Goal: Transaction & Acquisition: Purchase product/service

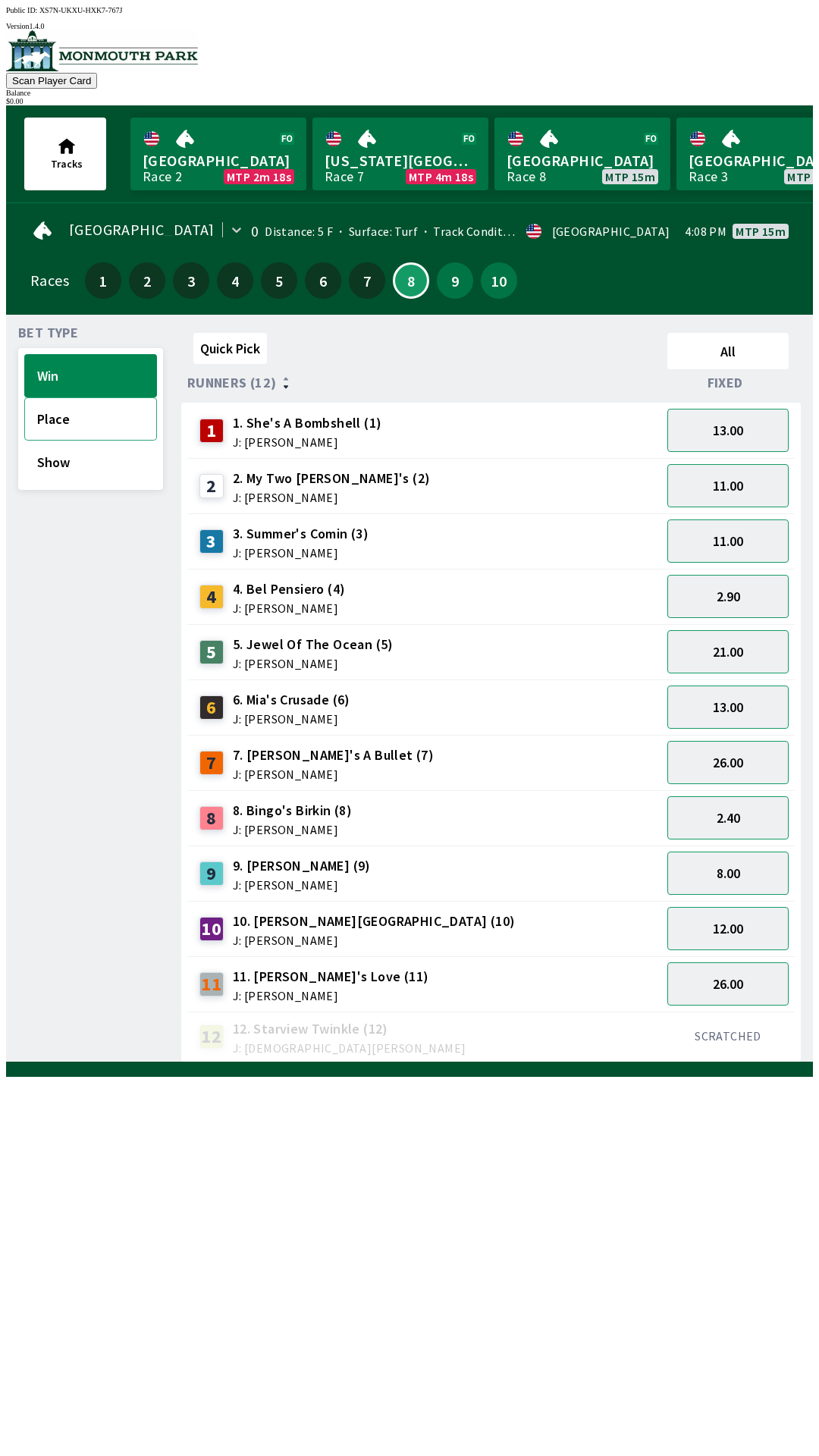
click at [64, 421] on button "Place" at bounding box center [90, 419] width 132 height 43
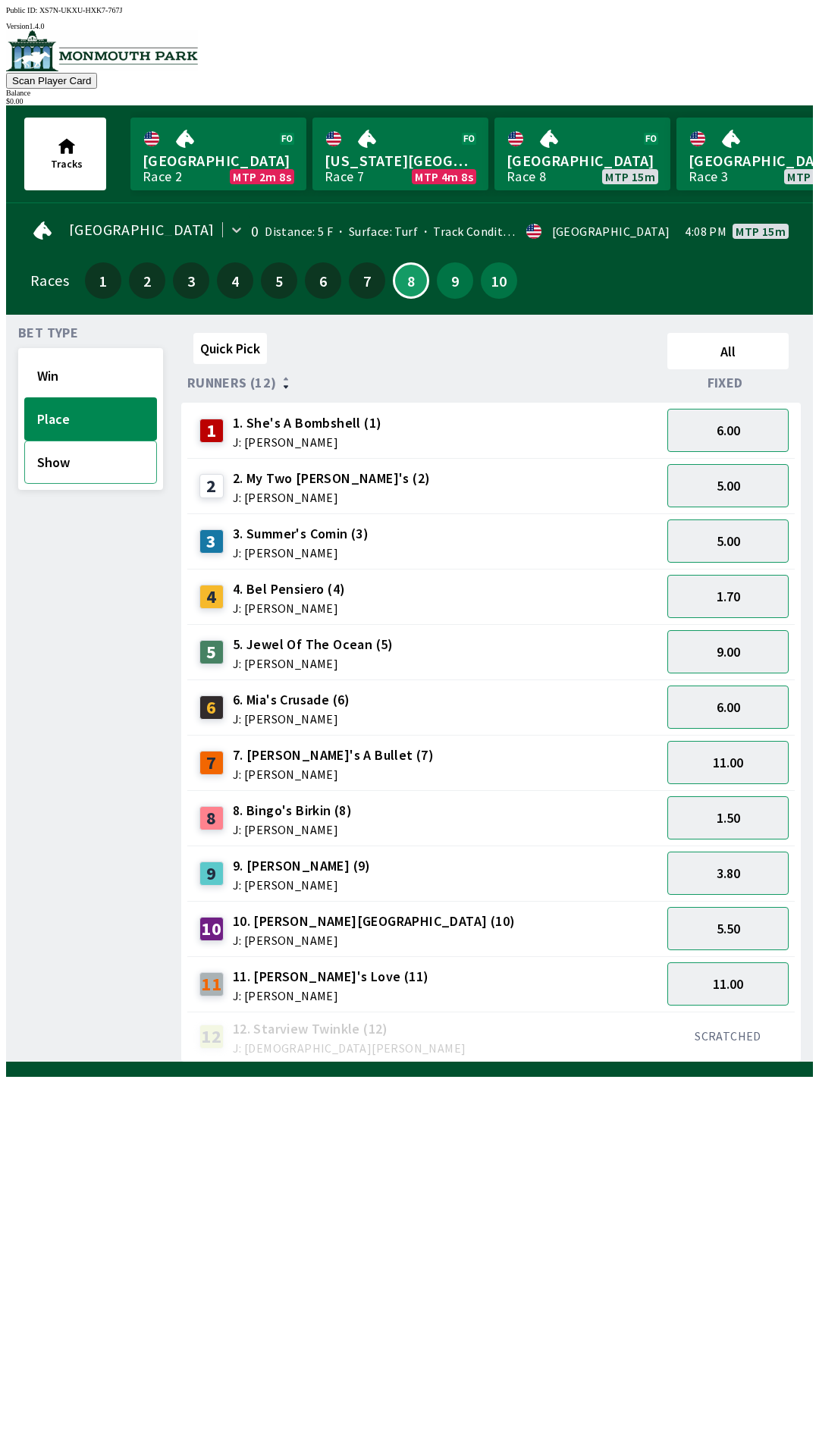
click at [85, 465] on button "Show" at bounding box center [90, 462] width 132 height 43
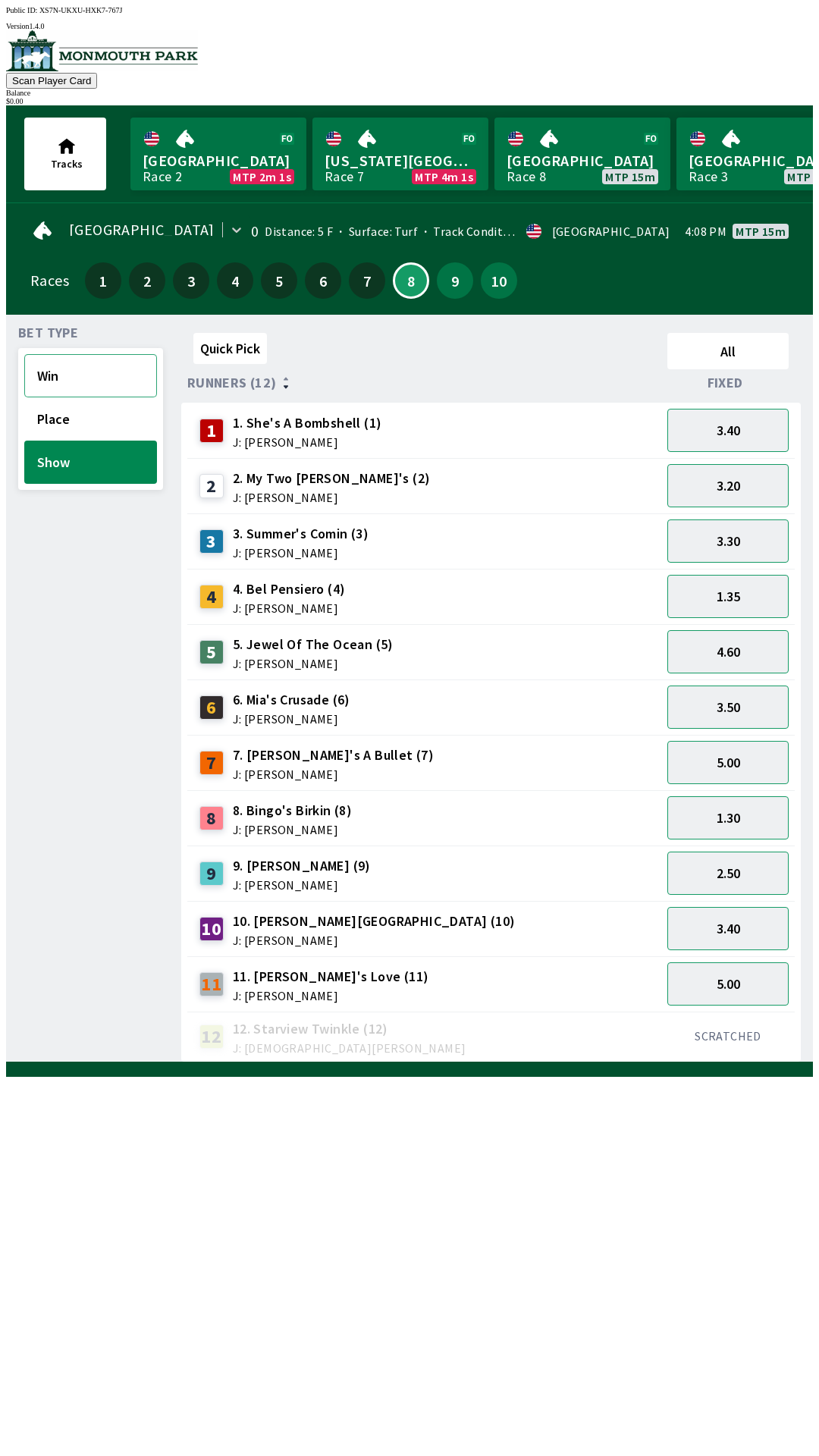
click at [93, 368] on button "Win" at bounding box center [90, 375] width 132 height 43
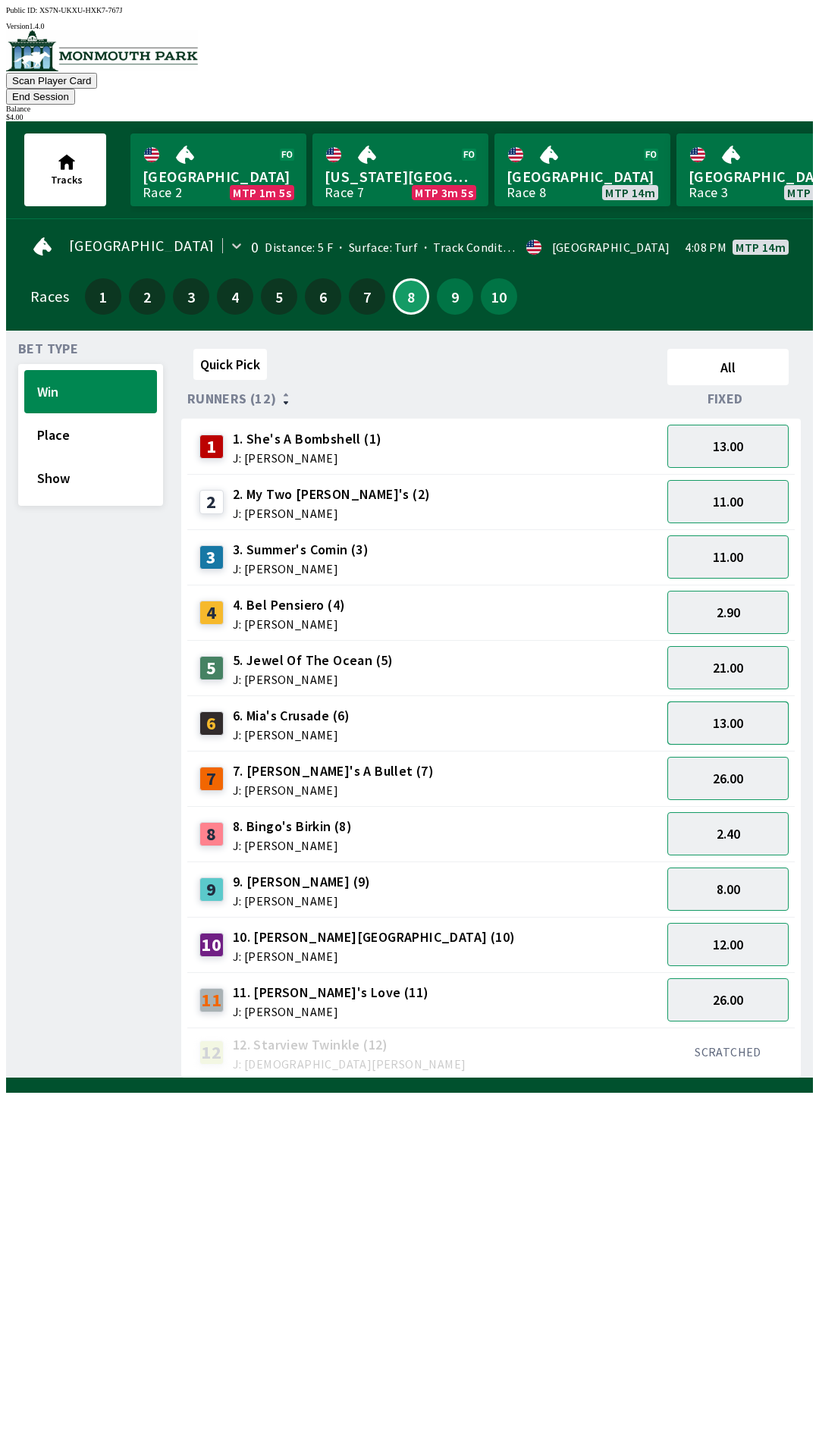
click at [747, 709] on button "13.00" at bounding box center [728, 723] width 121 height 43
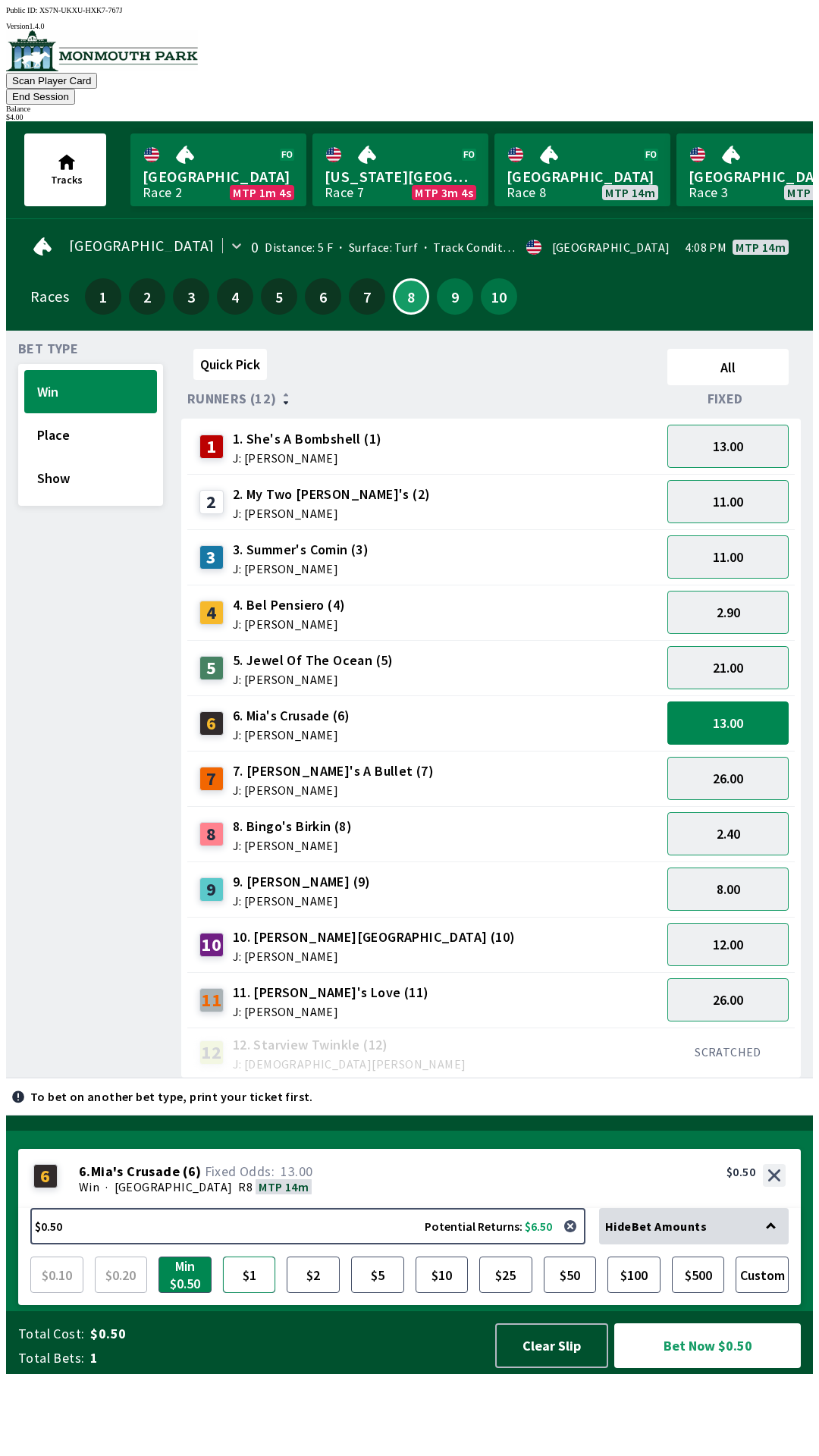
click at [260, 1293] on button "$1" at bounding box center [250, 1274] width 53 height 36
click at [713, 1368] on button "Bet Now $1.00" at bounding box center [707, 1345] width 186 height 45
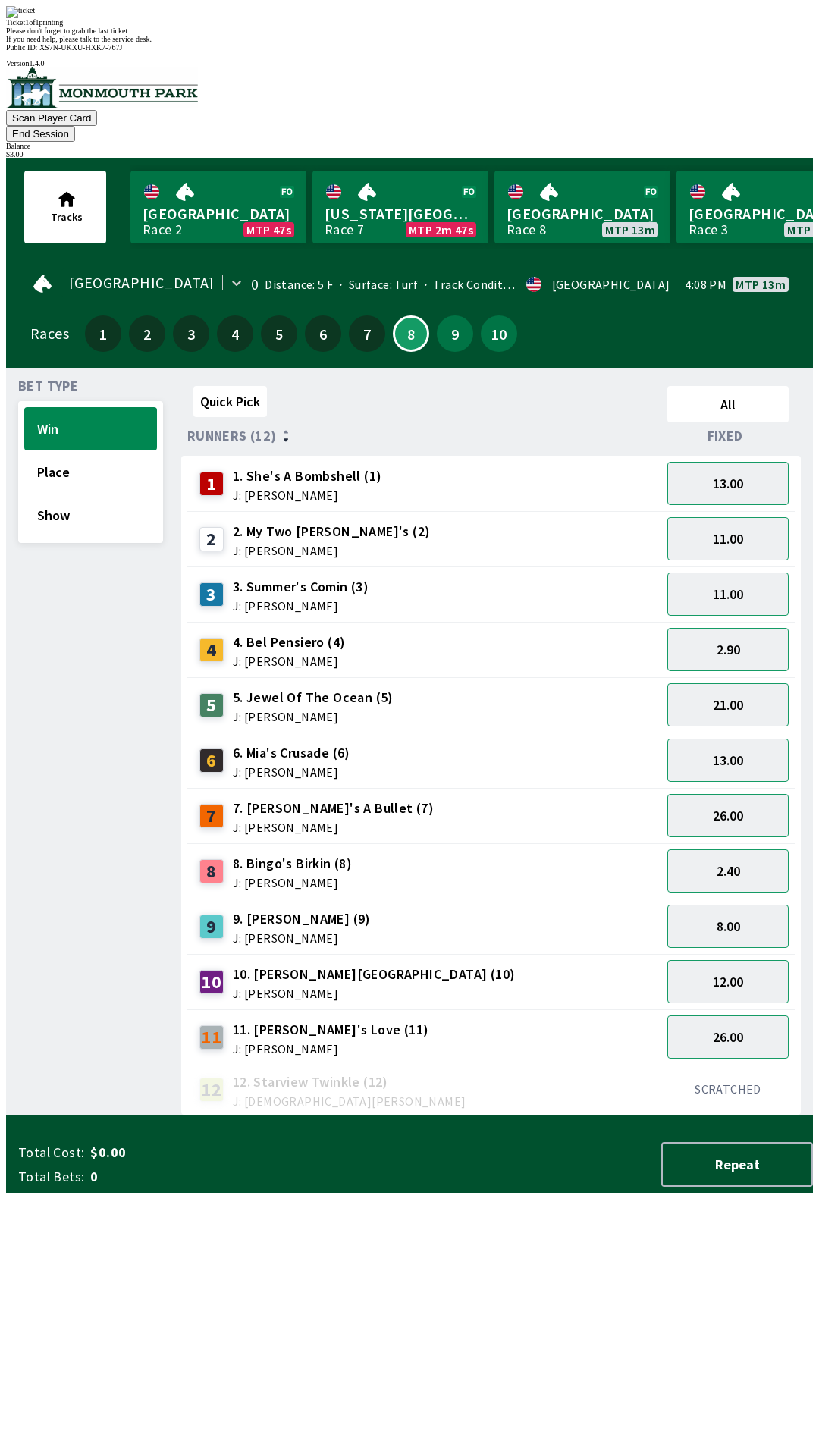
click at [441, 520] on div "2 2. My Two [PERSON_NAME]'s (2) J: [PERSON_NAME]" at bounding box center [423, 539] width 461 height 38
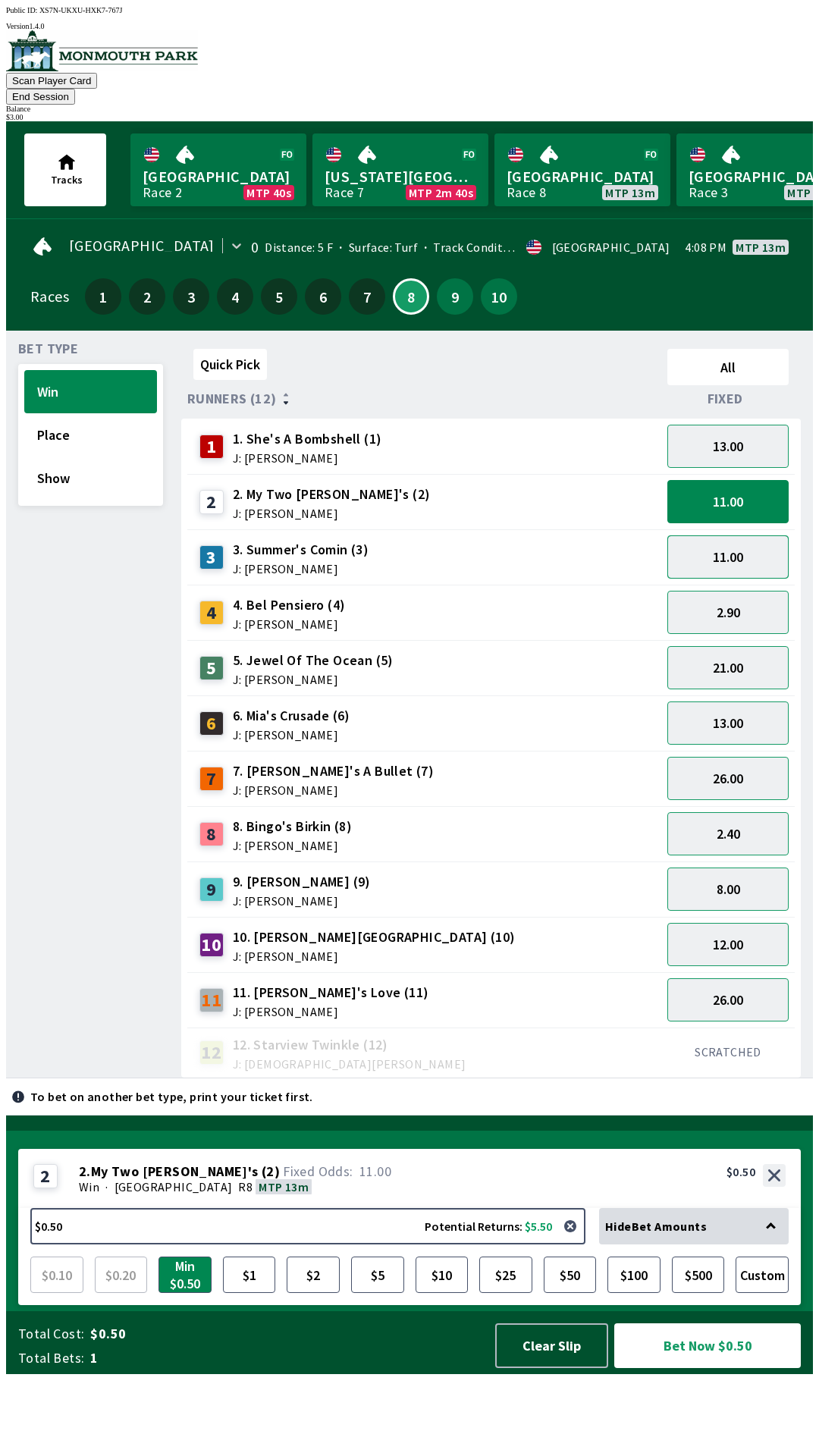
click at [743, 542] on button "11.00" at bounding box center [728, 557] width 121 height 43
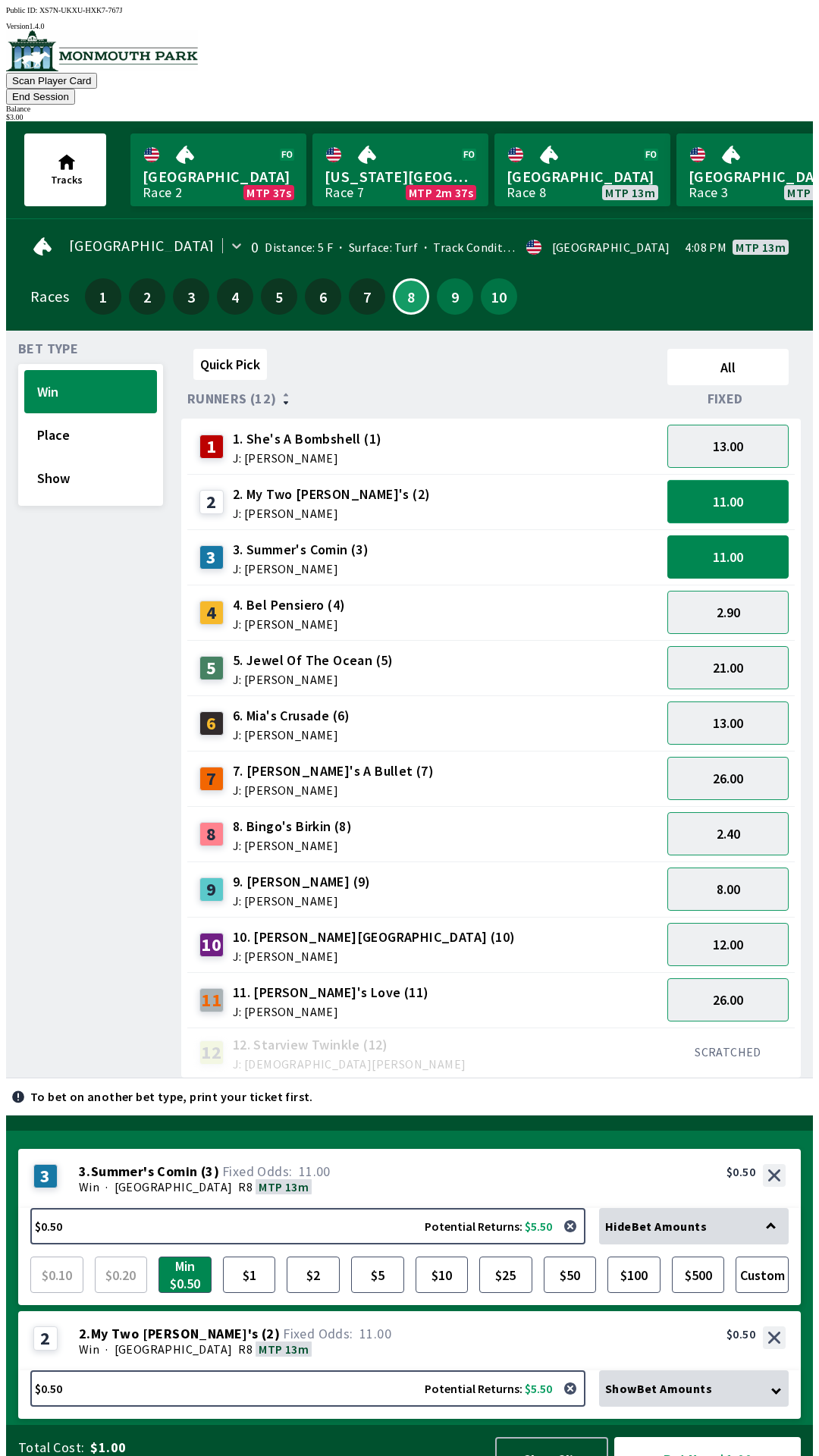
click at [739, 480] on button "11.00" at bounding box center [728, 502] width 121 height 43
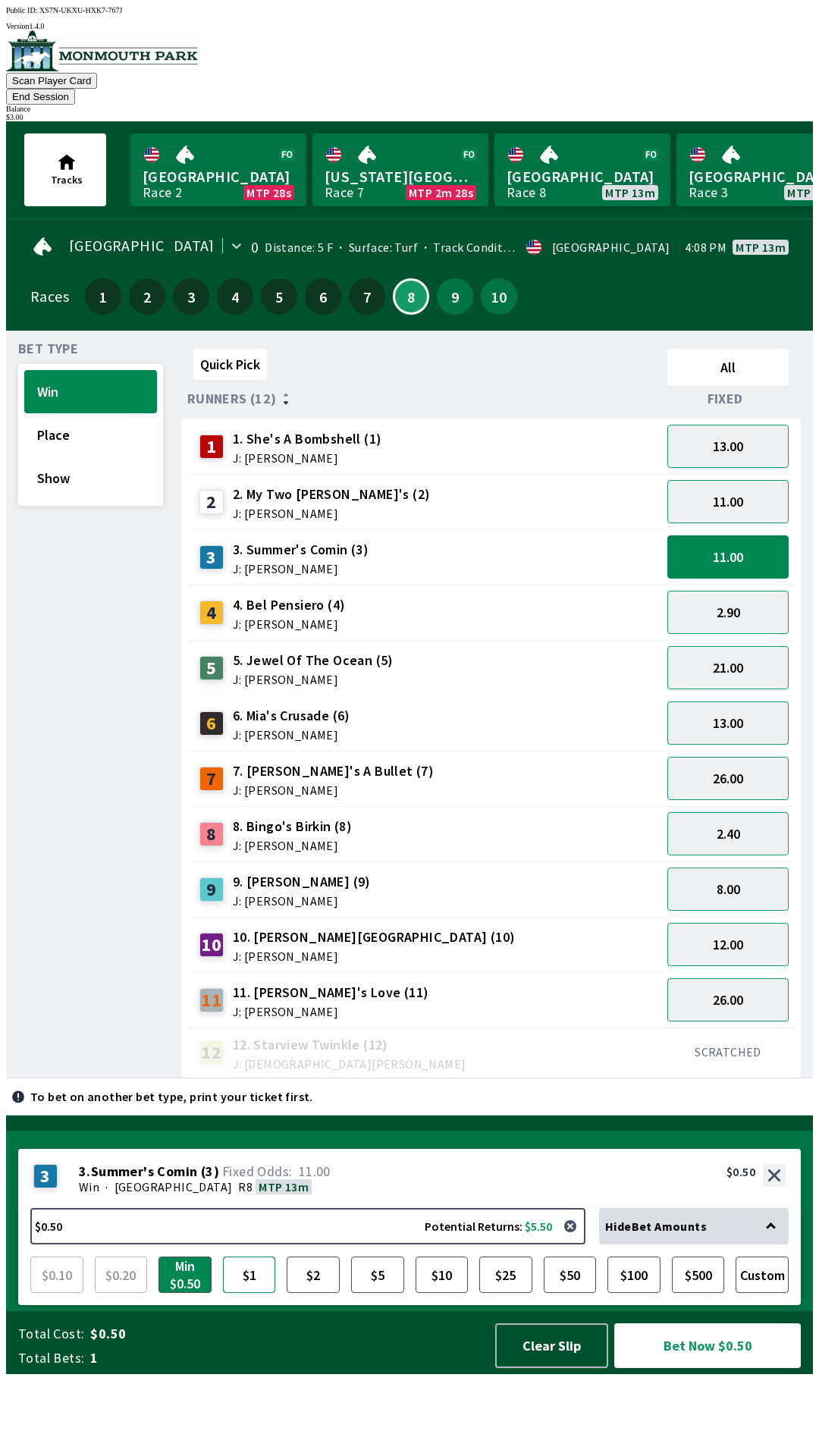
click at [240, 1293] on button "$1" at bounding box center [250, 1274] width 53 height 36
click at [712, 1368] on button "Bet Now $1.00" at bounding box center [707, 1345] width 186 height 45
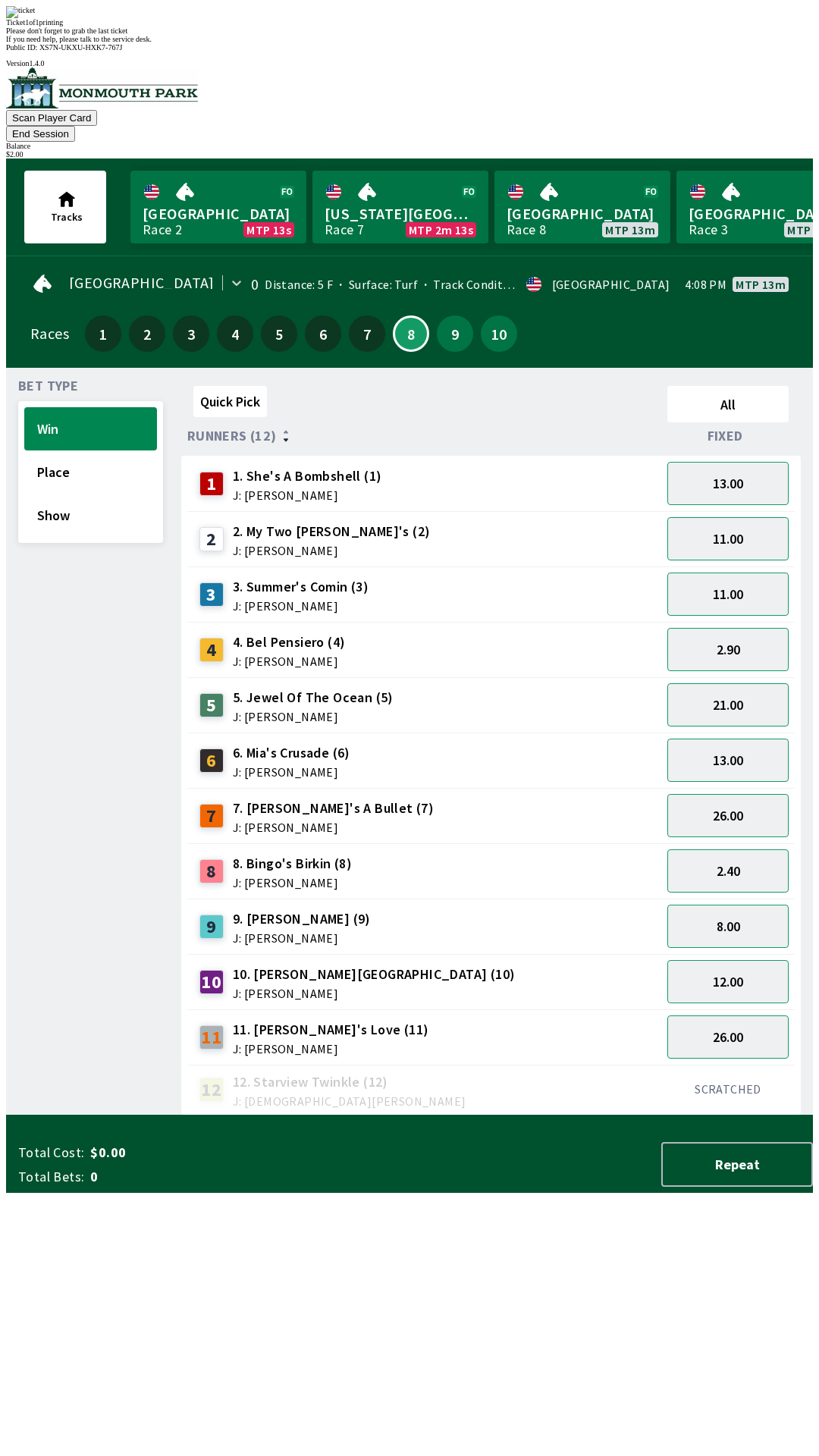
click at [520, 1018] on div "11 11. [PERSON_NAME]'s Love (11) J: [PERSON_NAME]" at bounding box center [423, 1037] width 461 height 38
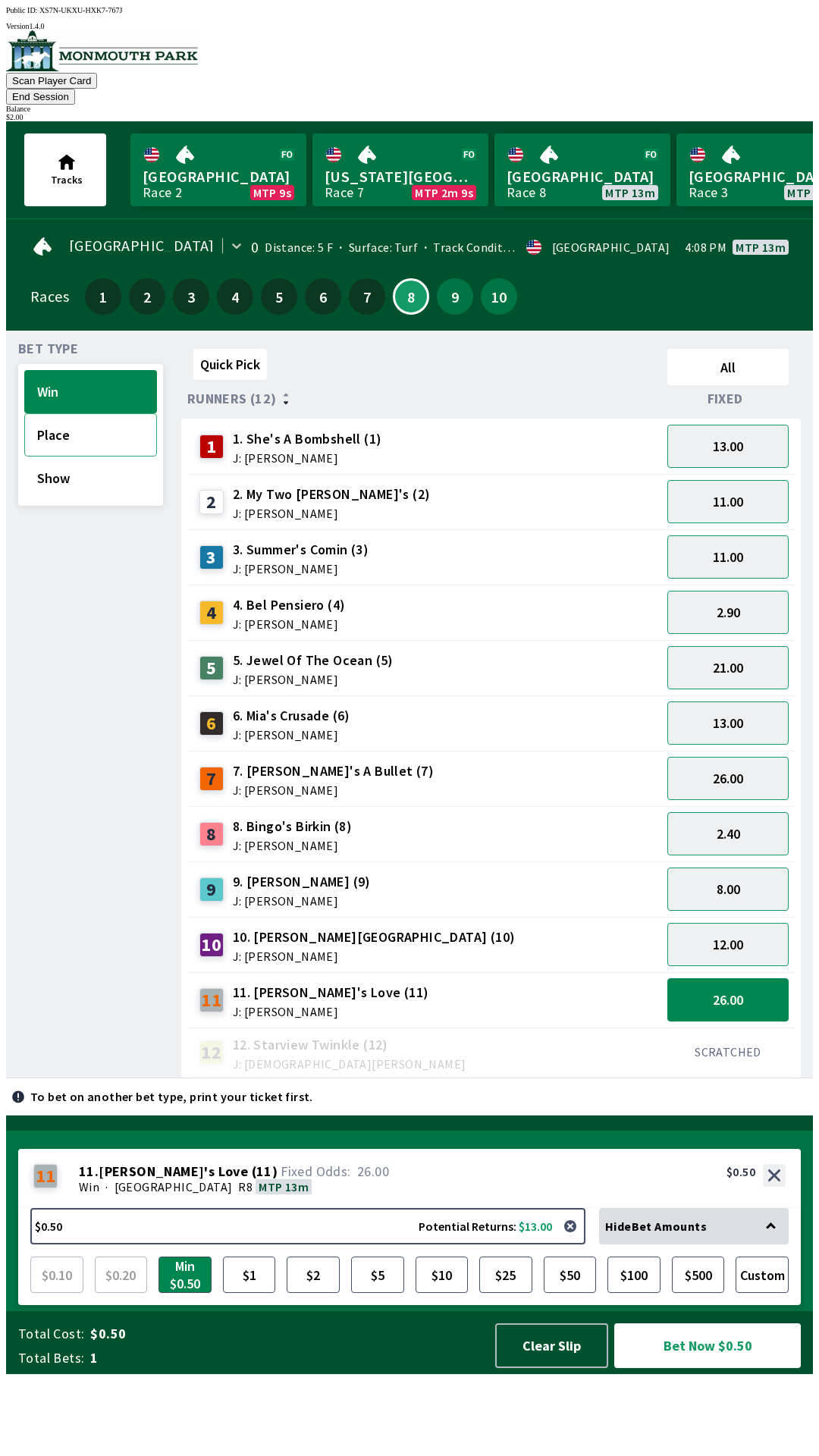
click at [81, 427] on button "Place" at bounding box center [90, 435] width 132 height 43
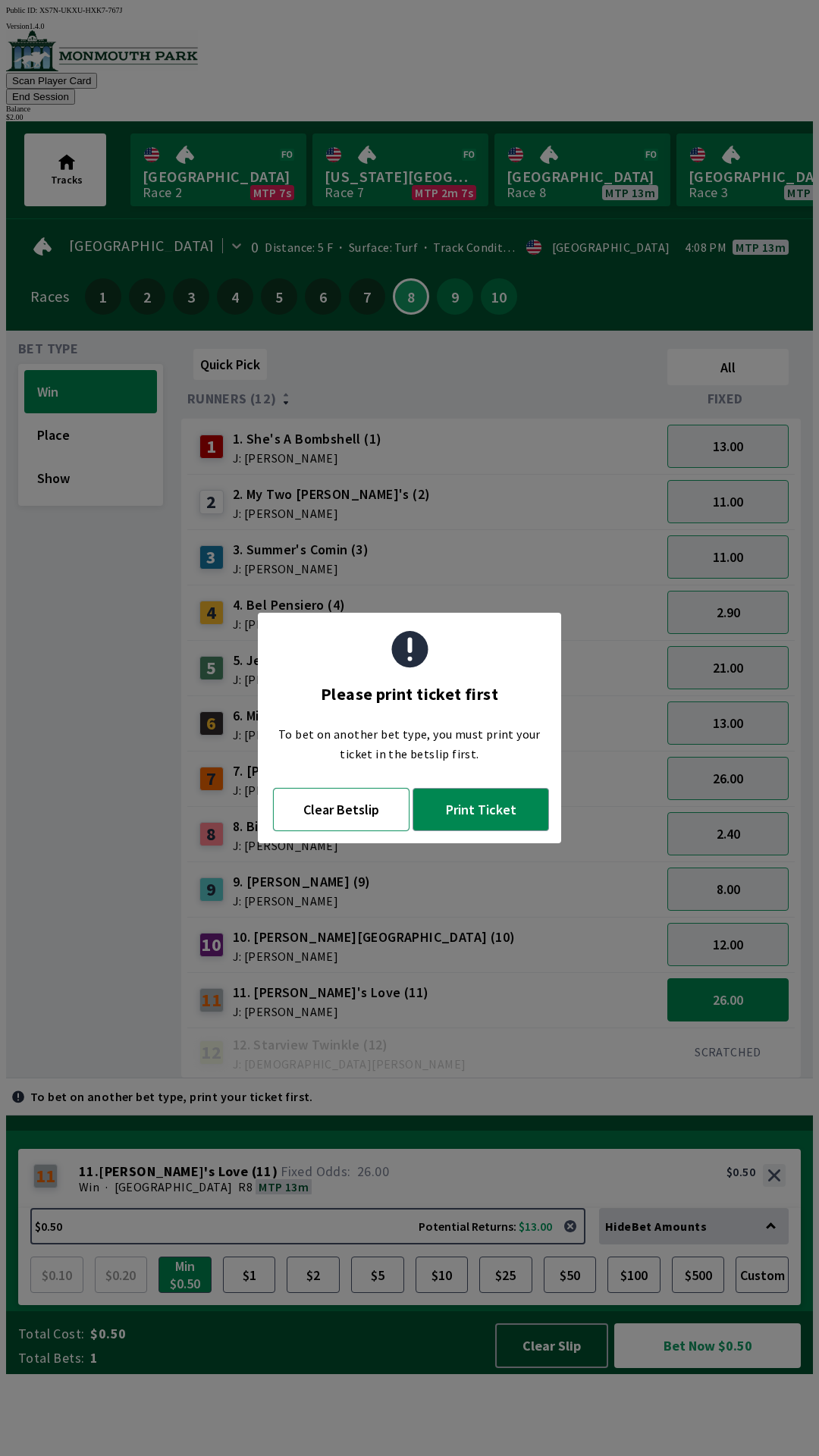
click at [361, 801] on button "Clear Betslip" at bounding box center [341, 809] width 136 height 43
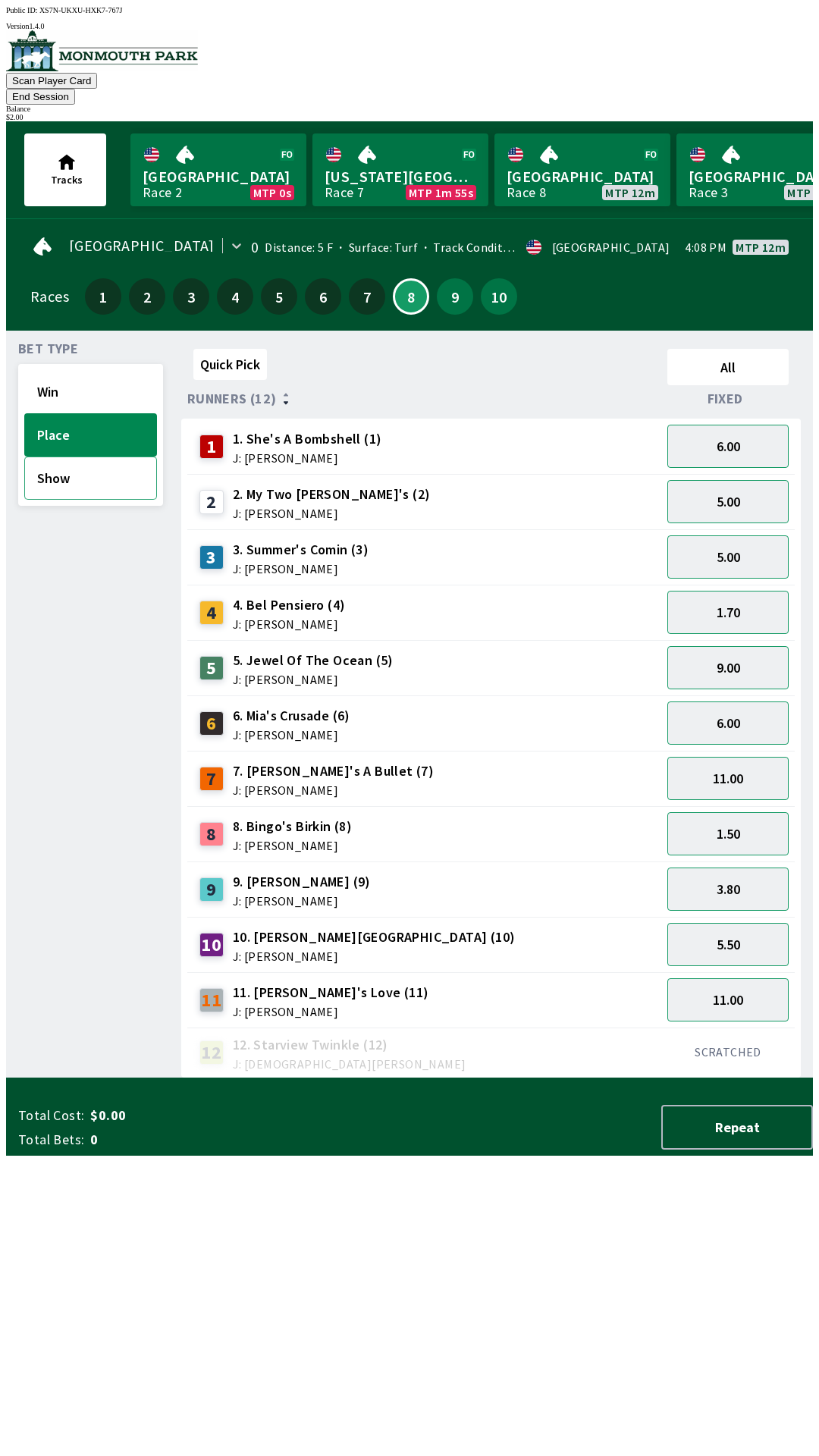
click at [76, 468] on button "Show" at bounding box center [90, 478] width 132 height 43
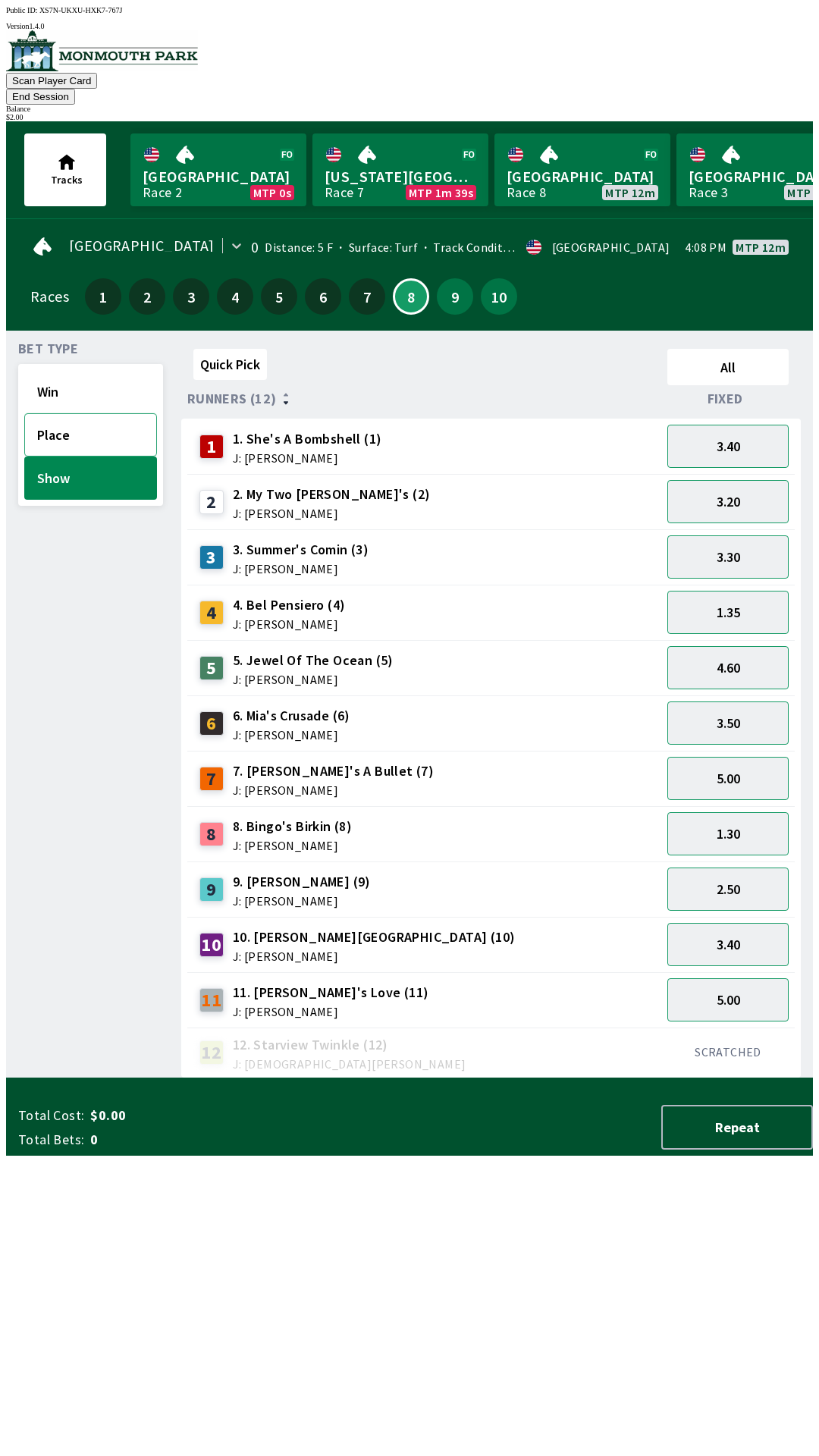
click at [69, 413] on button "Place" at bounding box center [90, 435] width 132 height 43
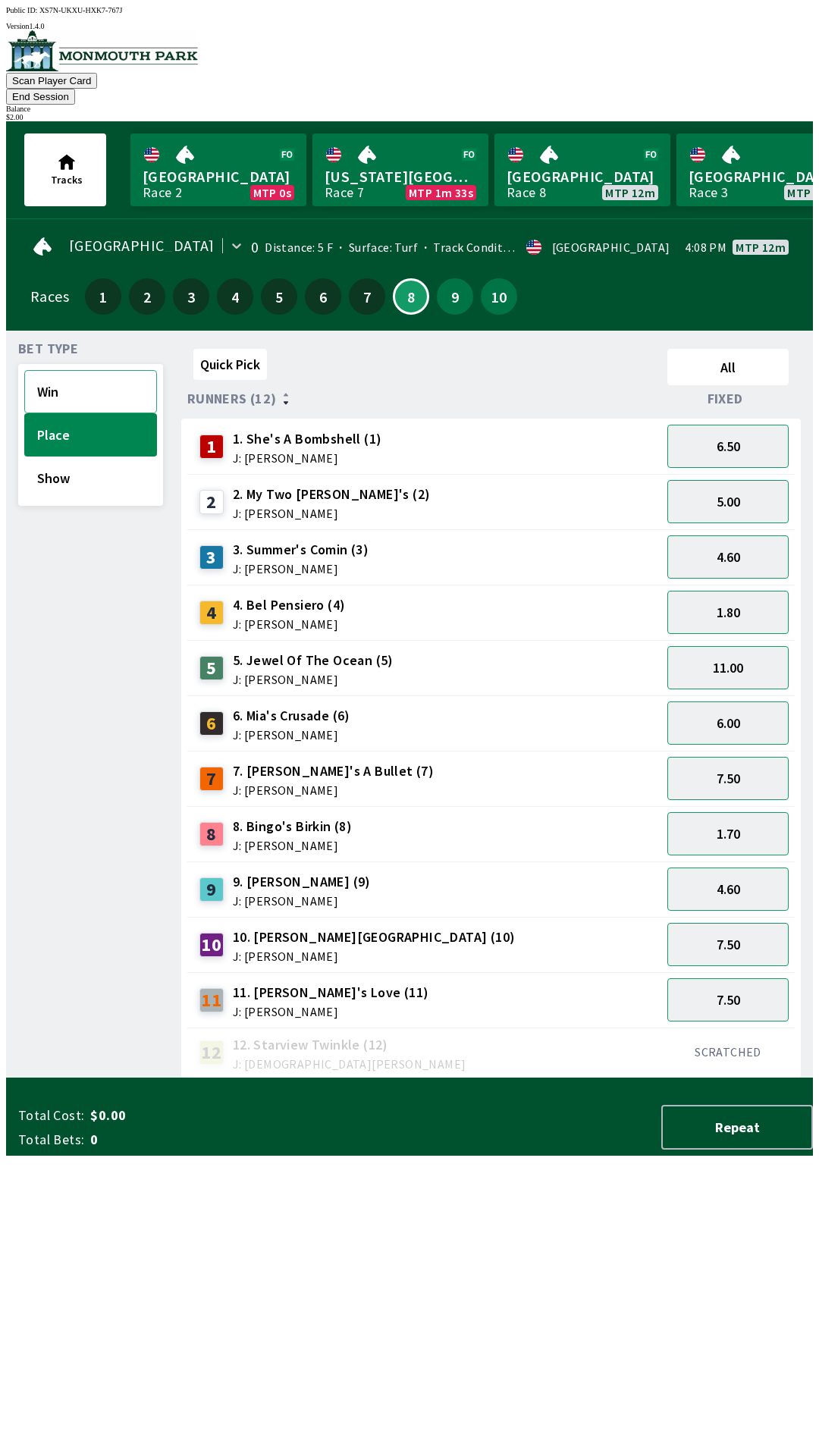
click at [54, 370] on button "Win" at bounding box center [90, 392] width 132 height 43
click at [79, 413] on button "Place" at bounding box center [90, 435] width 132 height 43
click at [86, 466] on button "Show" at bounding box center [90, 478] width 132 height 43
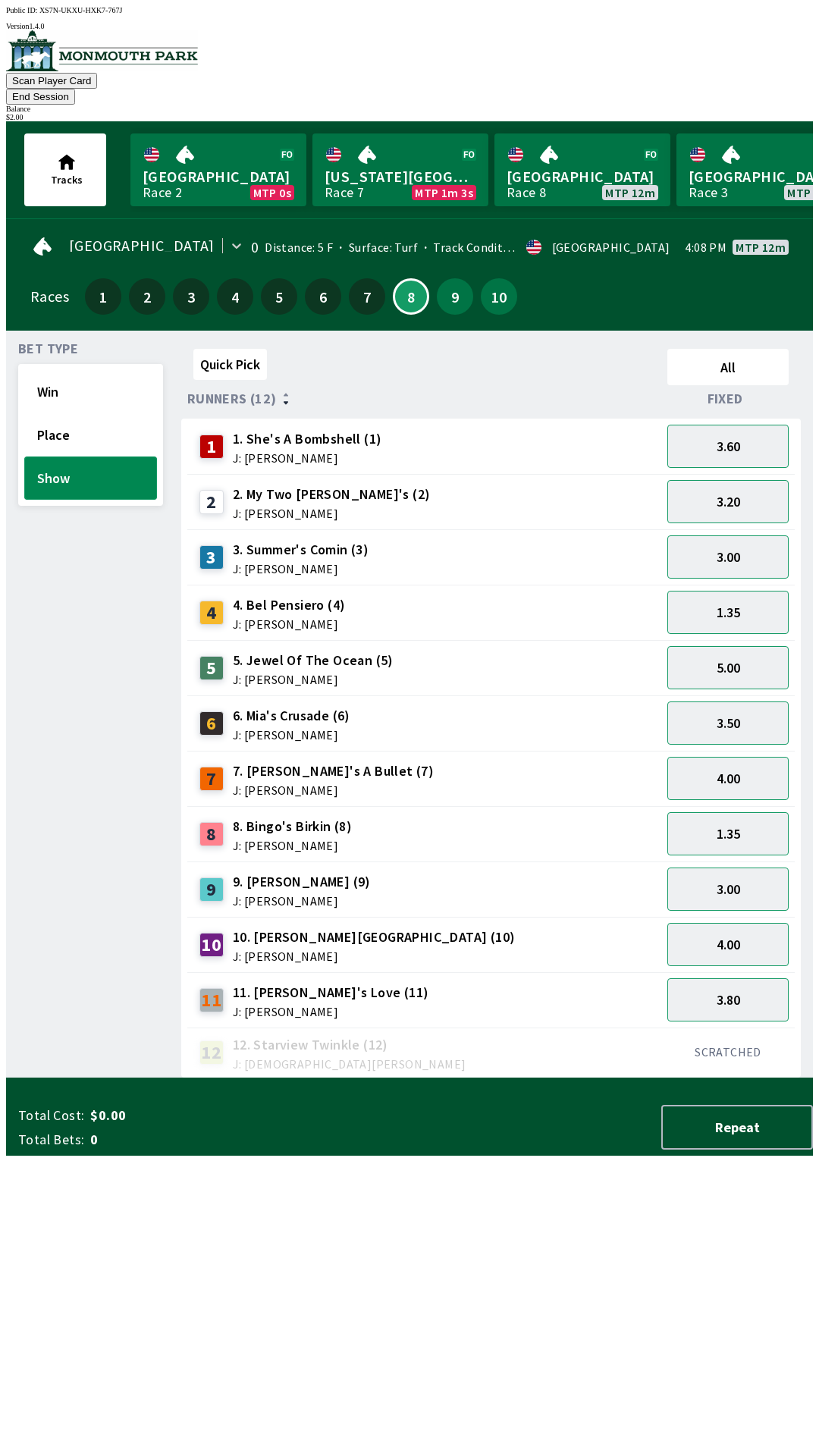
click at [78, 457] on button "Show" at bounding box center [90, 478] width 132 height 43
click at [75, 414] on button "Place" at bounding box center [90, 435] width 132 height 43
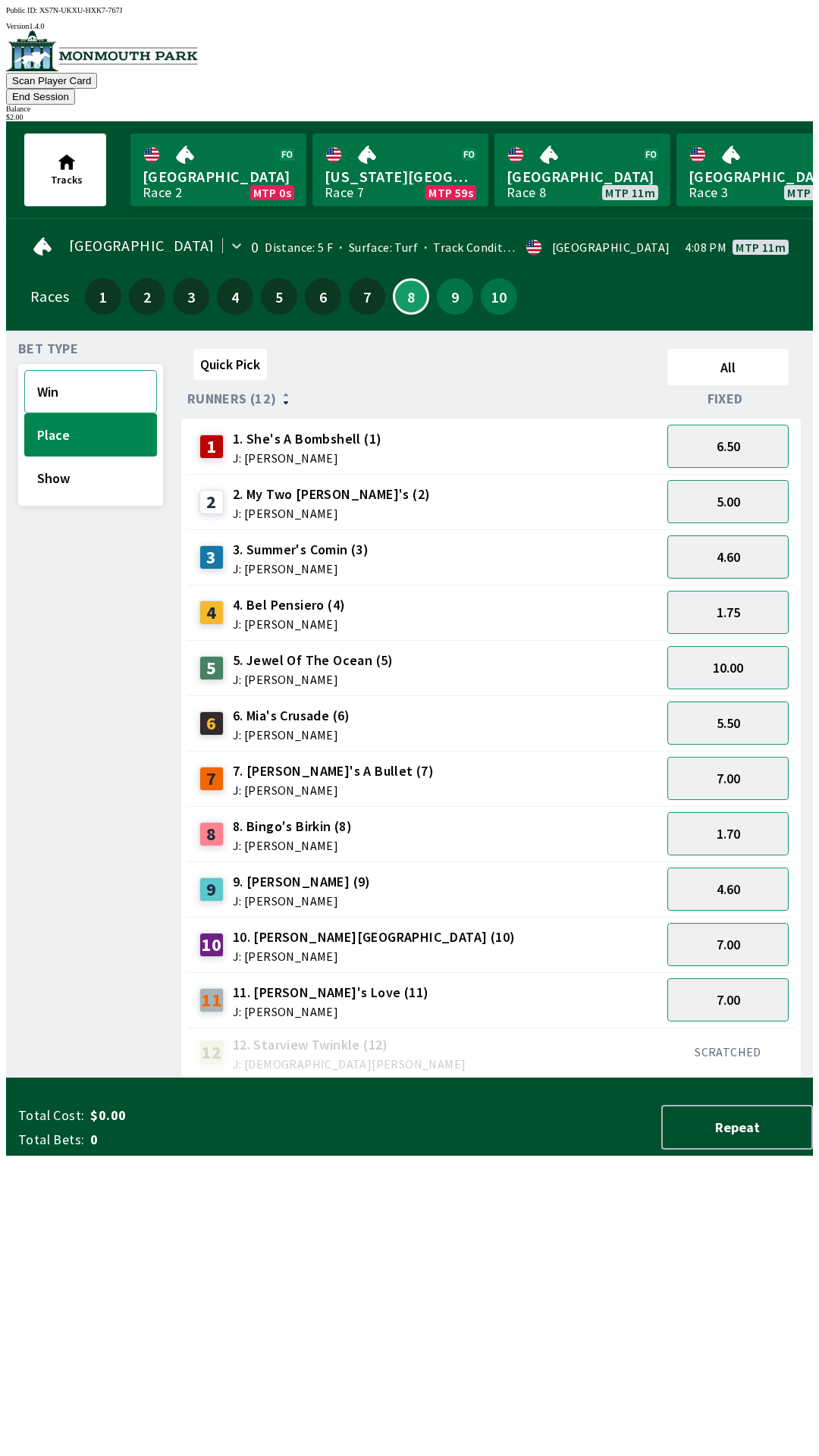
click at [78, 385] on button "Win" at bounding box center [90, 392] width 132 height 43
click at [82, 417] on button "Place" at bounding box center [90, 435] width 132 height 43
click at [65, 471] on button "Show" at bounding box center [90, 478] width 132 height 43
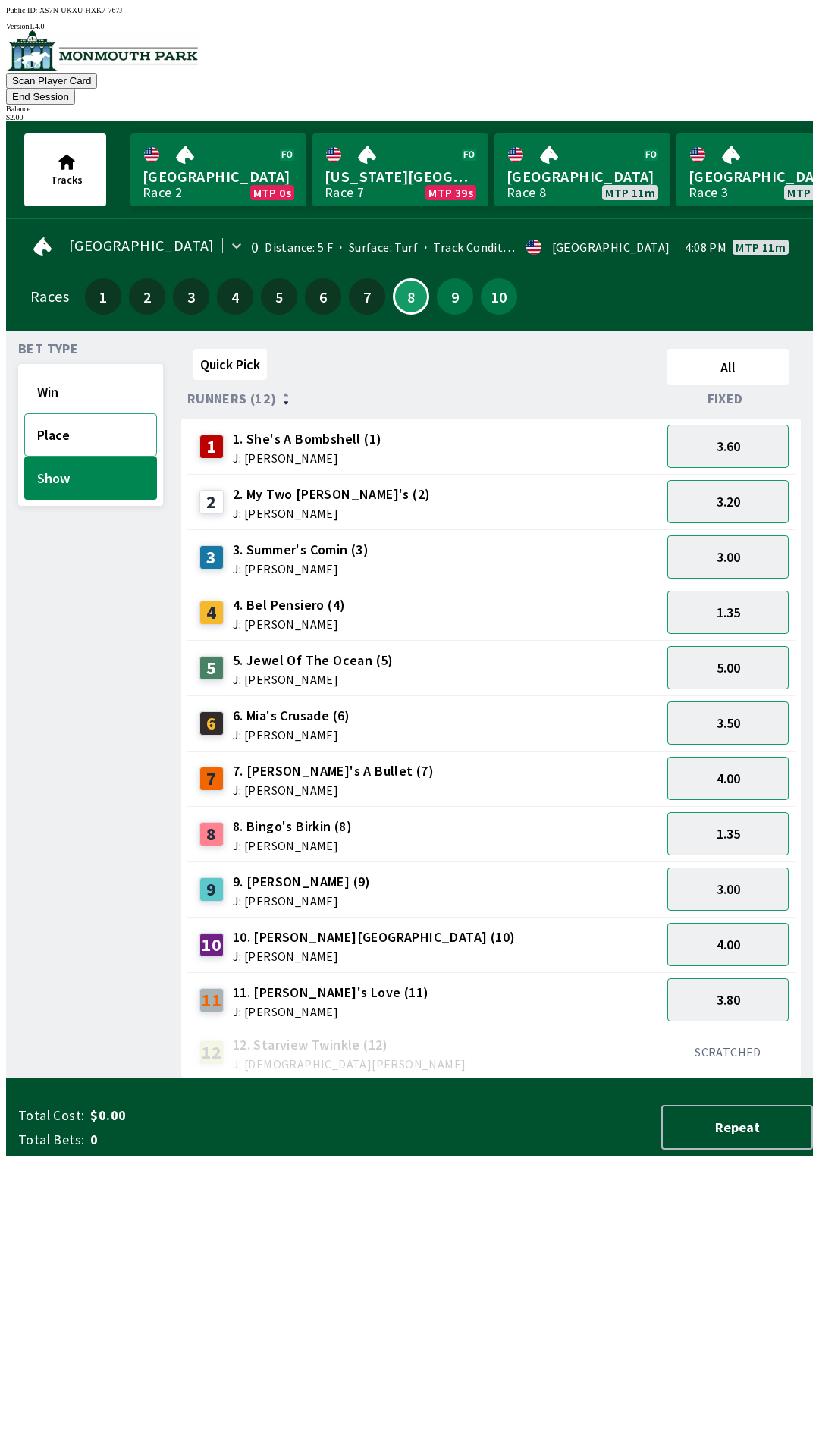
click at [78, 416] on button "Place" at bounding box center [90, 435] width 132 height 43
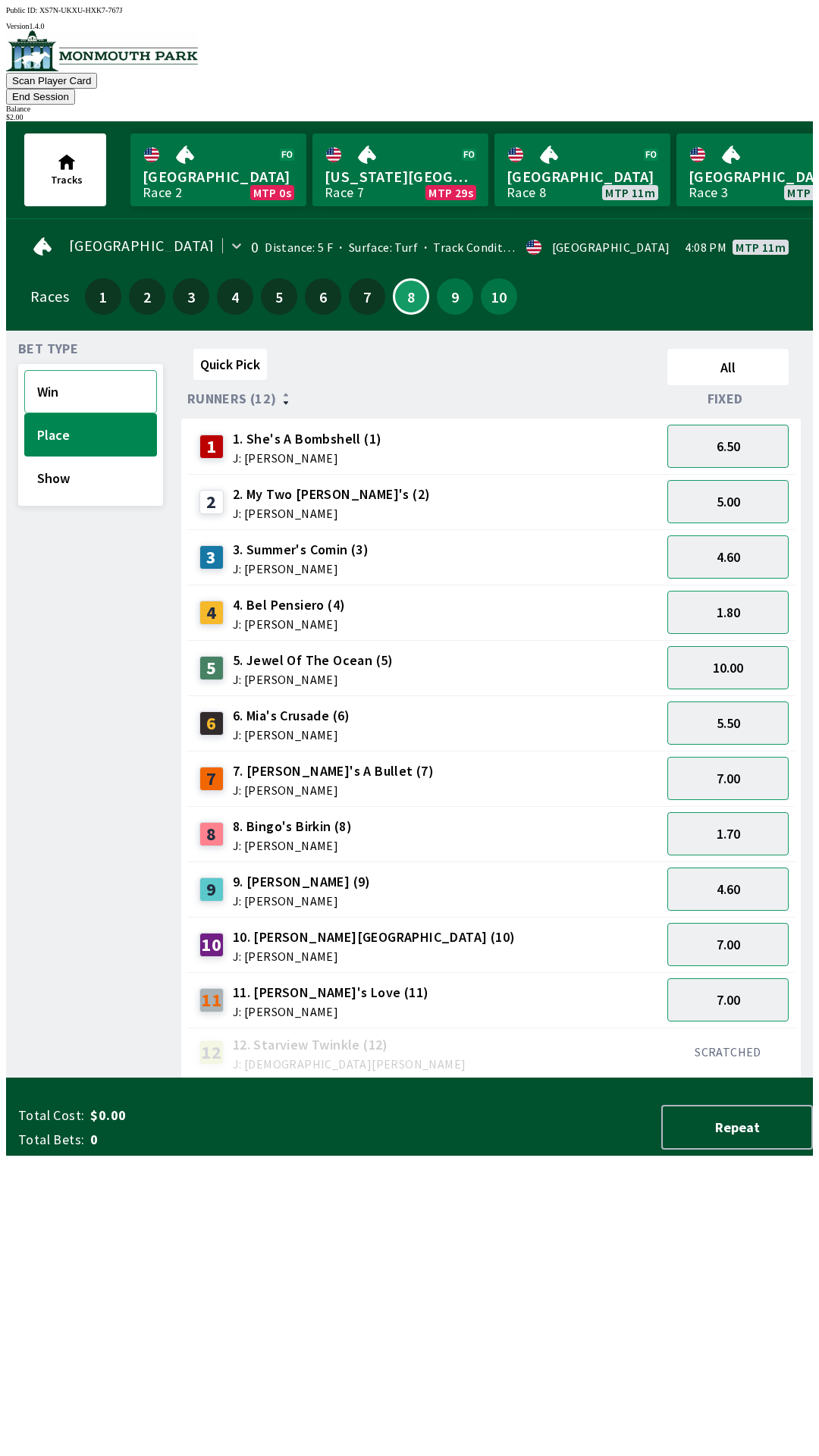
click at [82, 387] on button "Win" at bounding box center [90, 392] width 132 height 43
click at [77, 431] on button "Place" at bounding box center [90, 435] width 132 height 43
click at [740, 538] on button "4.60" at bounding box center [728, 557] width 121 height 43
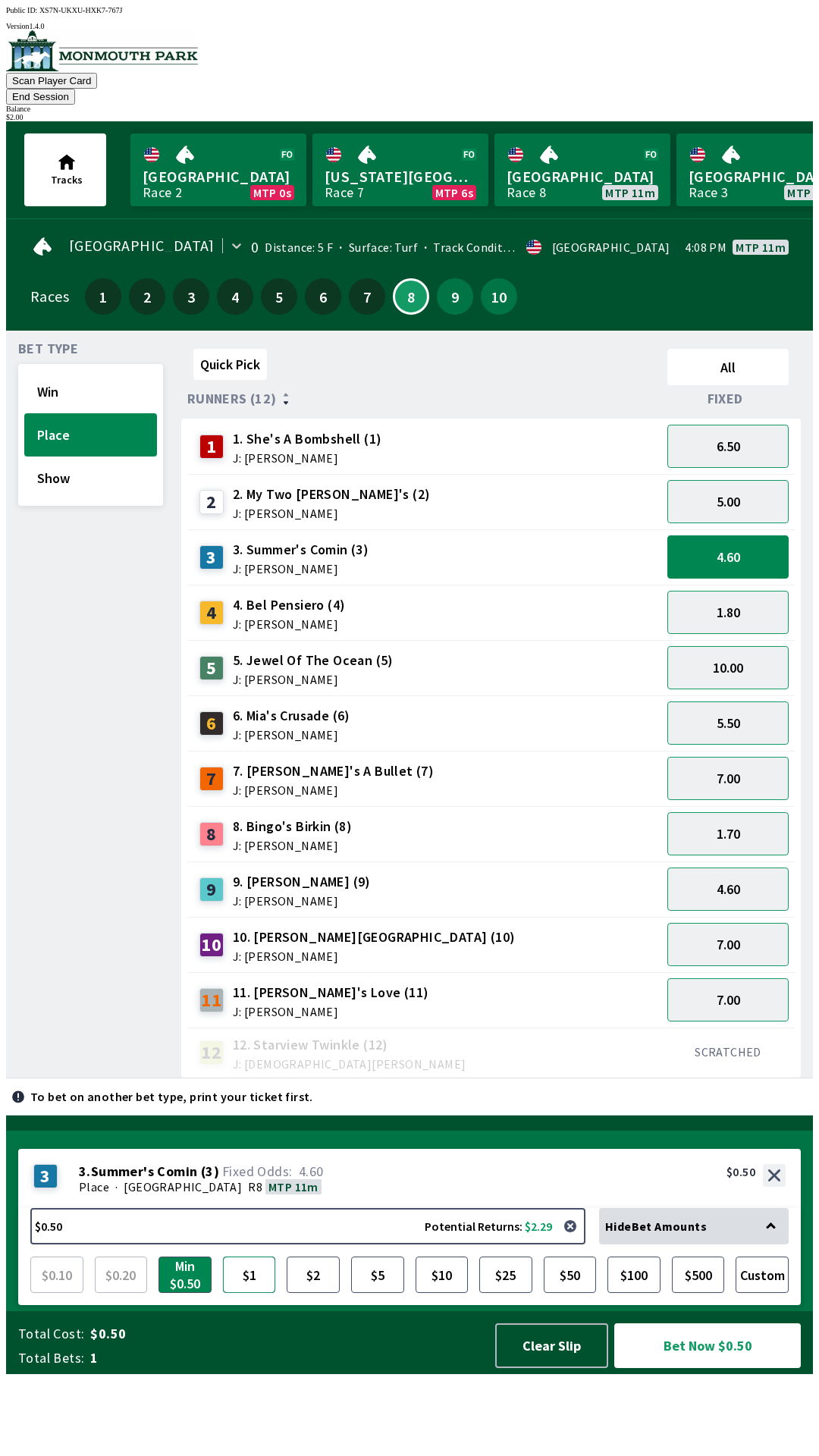
click at [265, 1293] on button "$1" at bounding box center [250, 1274] width 53 height 36
click at [730, 1368] on button "Bet Now $1.00" at bounding box center [707, 1345] width 186 height 45
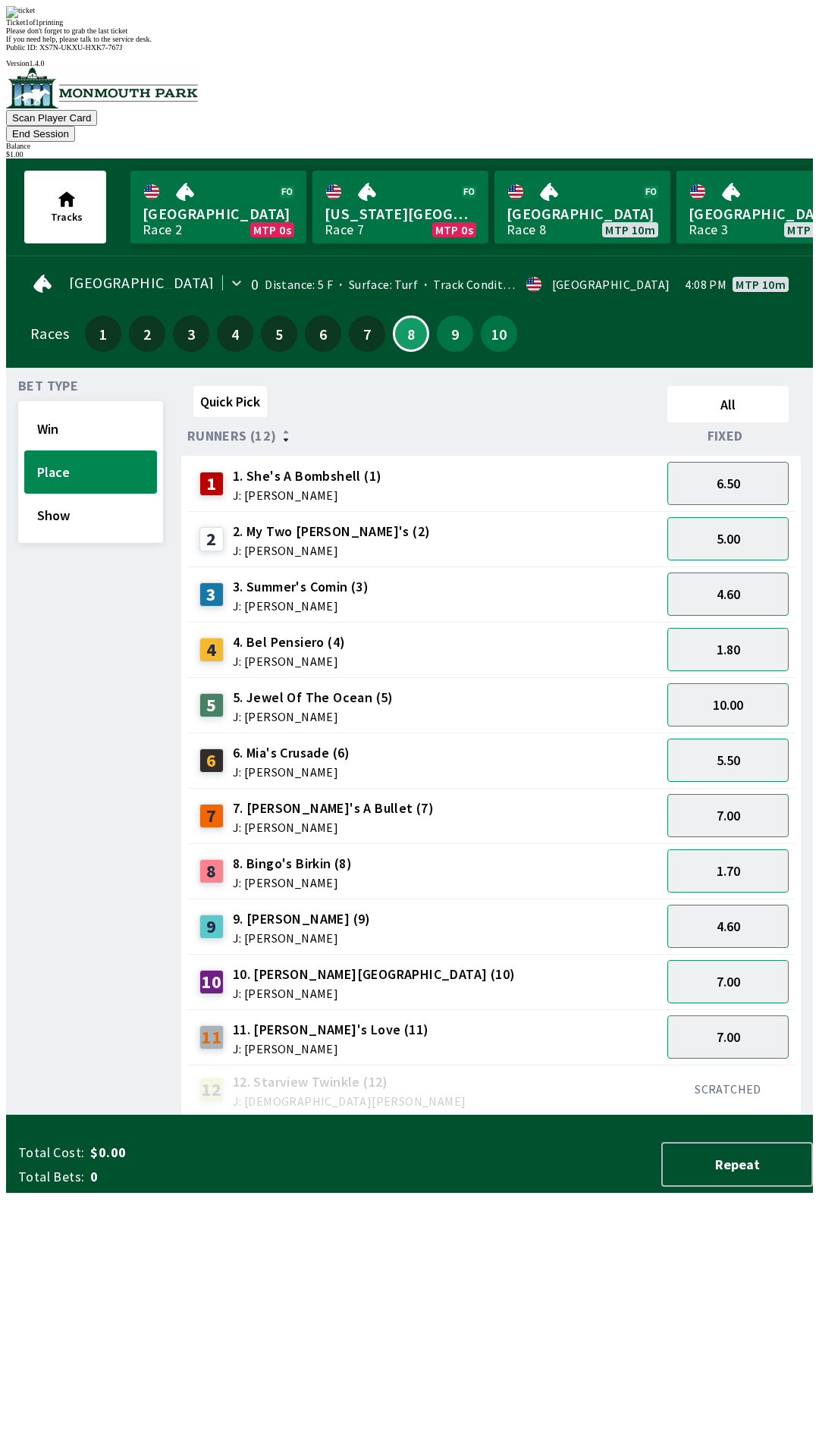
click at [565, 1071] on div "12 12. Starview Twinkle (12) J: [DEMOGRAPHIC_DATA][PERSON_NAME]" at bounding box center [423, 1090] width 461 height 38
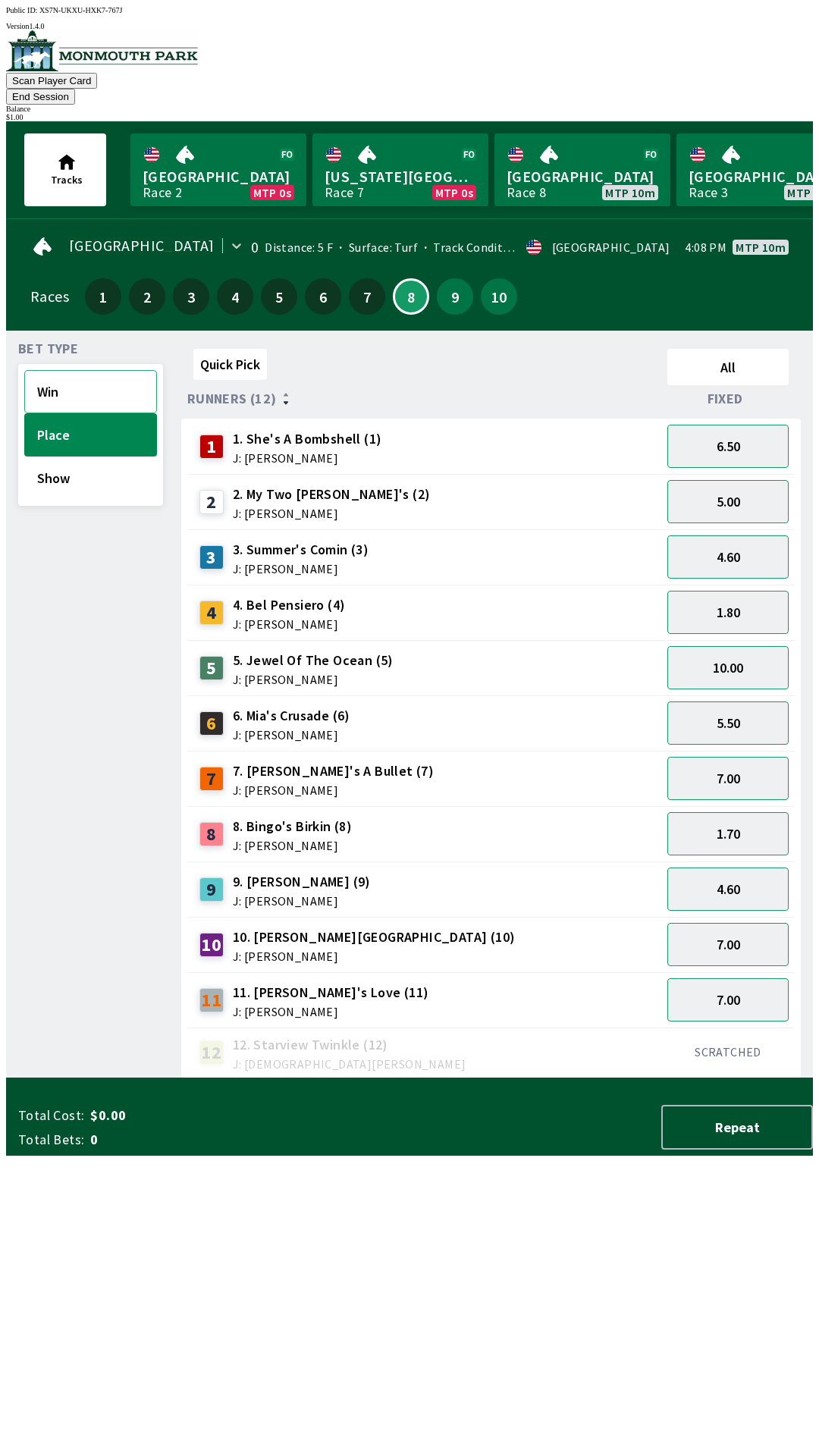
click at [72, 381] on button "Win" at bounding box center [90, 392] width 132 height 43
click at [730, 480] on button "11.00" at bounding box center [728, 502] width 121 height 43
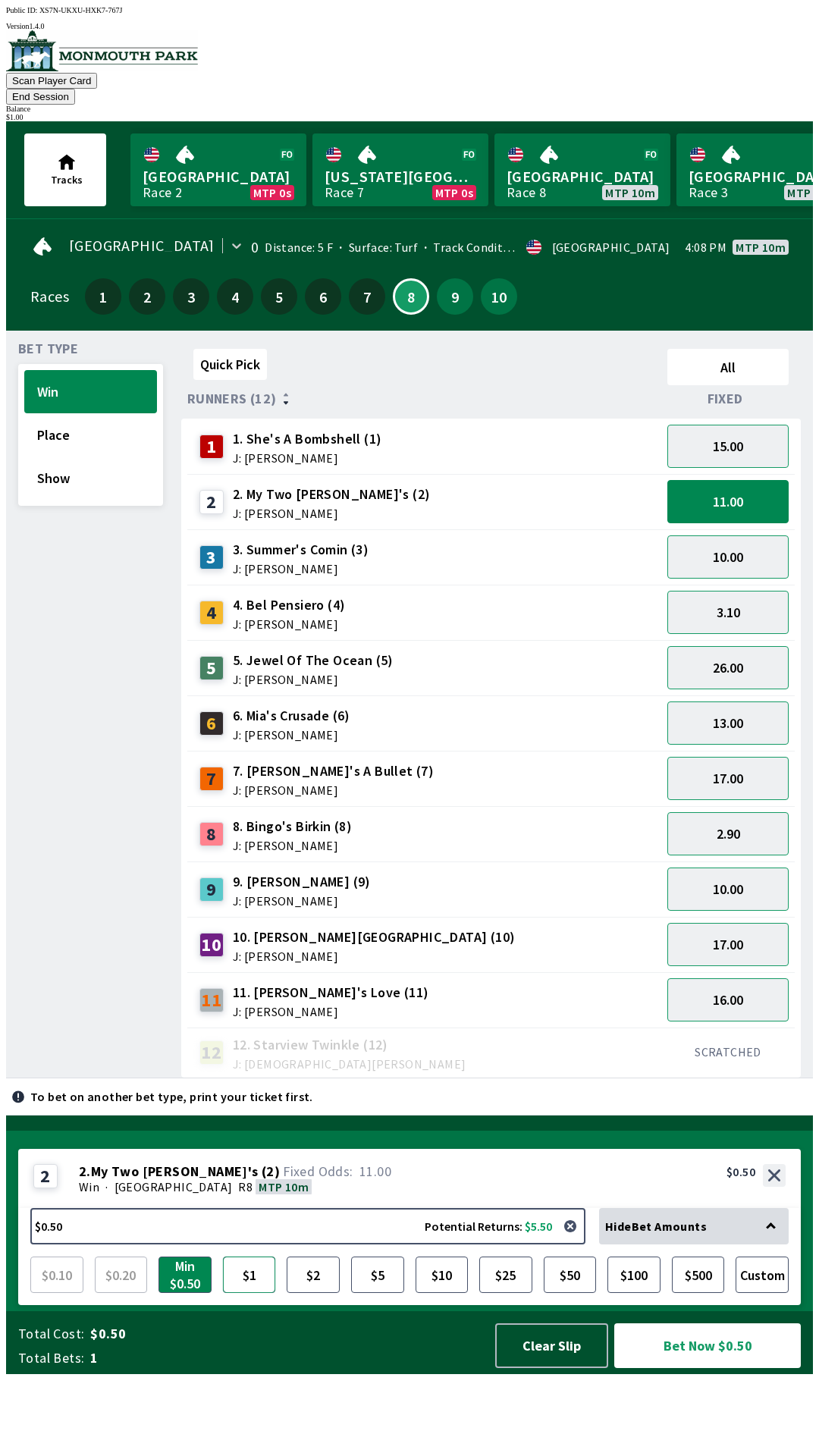
click at [246, 1293] on button "$1" at bounding box center [250, 1274] width 53 height 36
click at [711, 1368] on button "Bet Now $1.00" at bounding box center [707, 1345] width 186 height 45
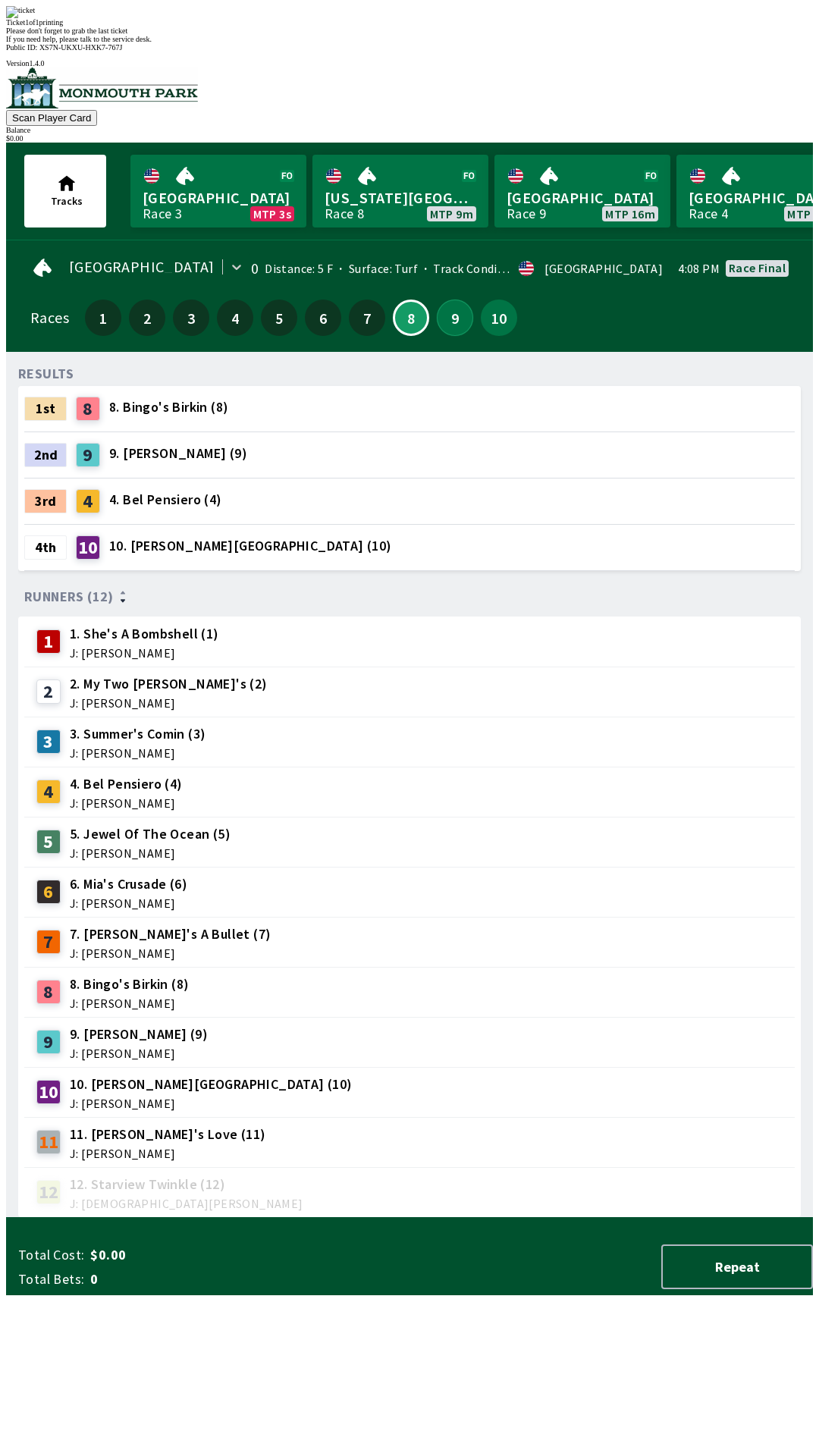
click at [461, 300] on button "9" at bounding box center [455, 317] width 36 height 36
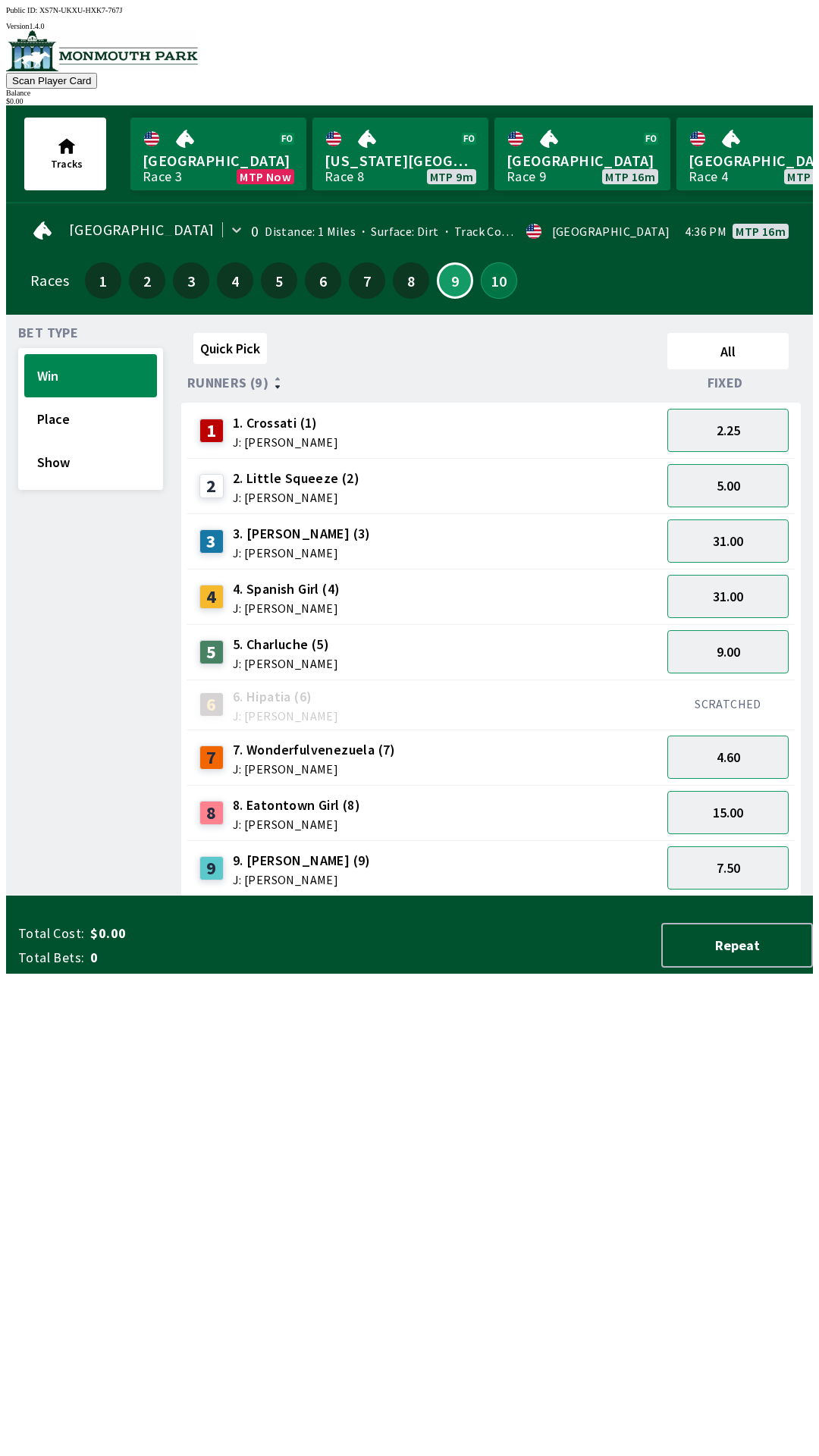
click at [492, 283] on button "10" at bounding box center [499, 280] width 36 height 36
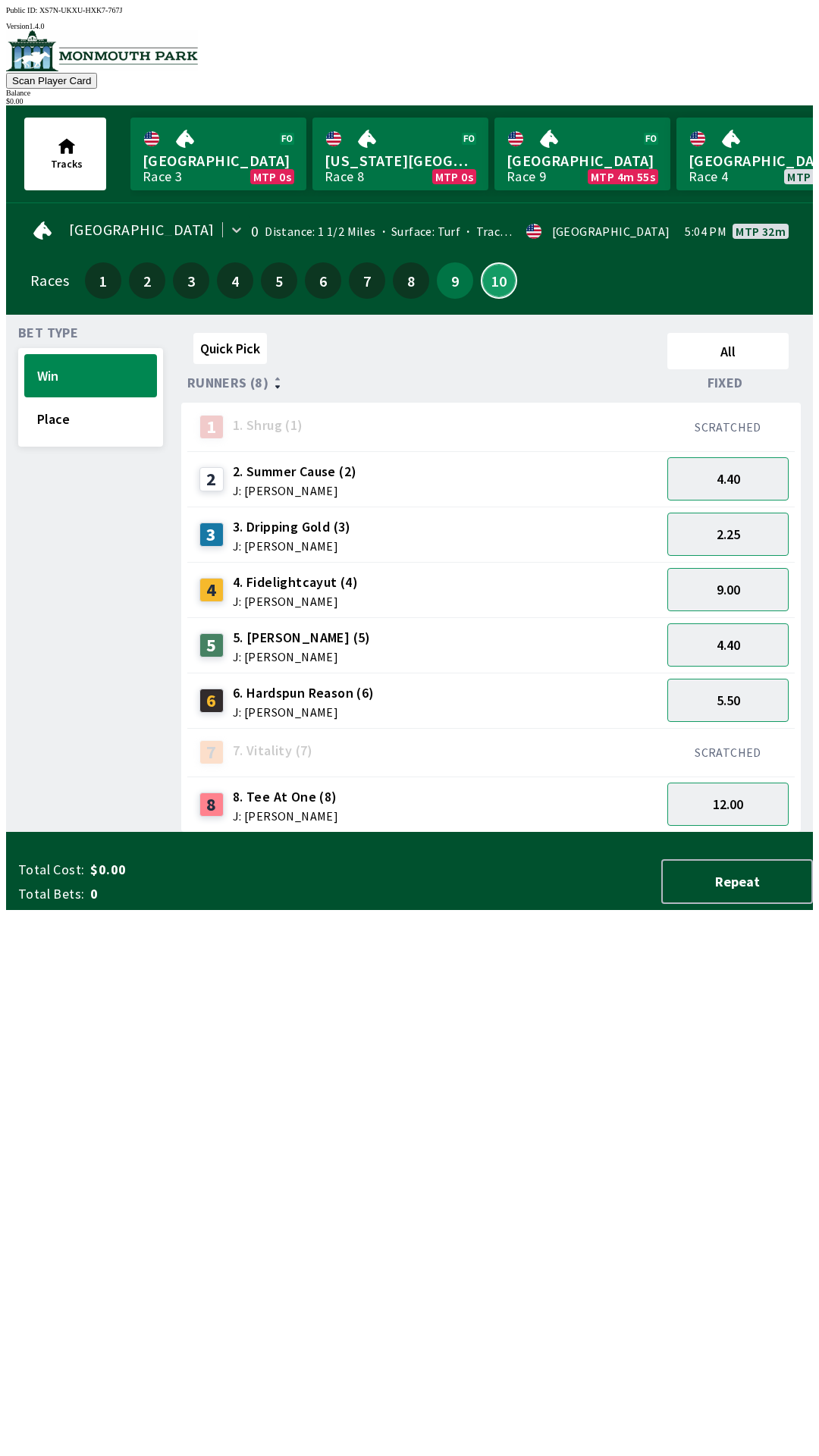
click at [481, 263] on button "10" at bounding box center [499, 280] width 36 height 36
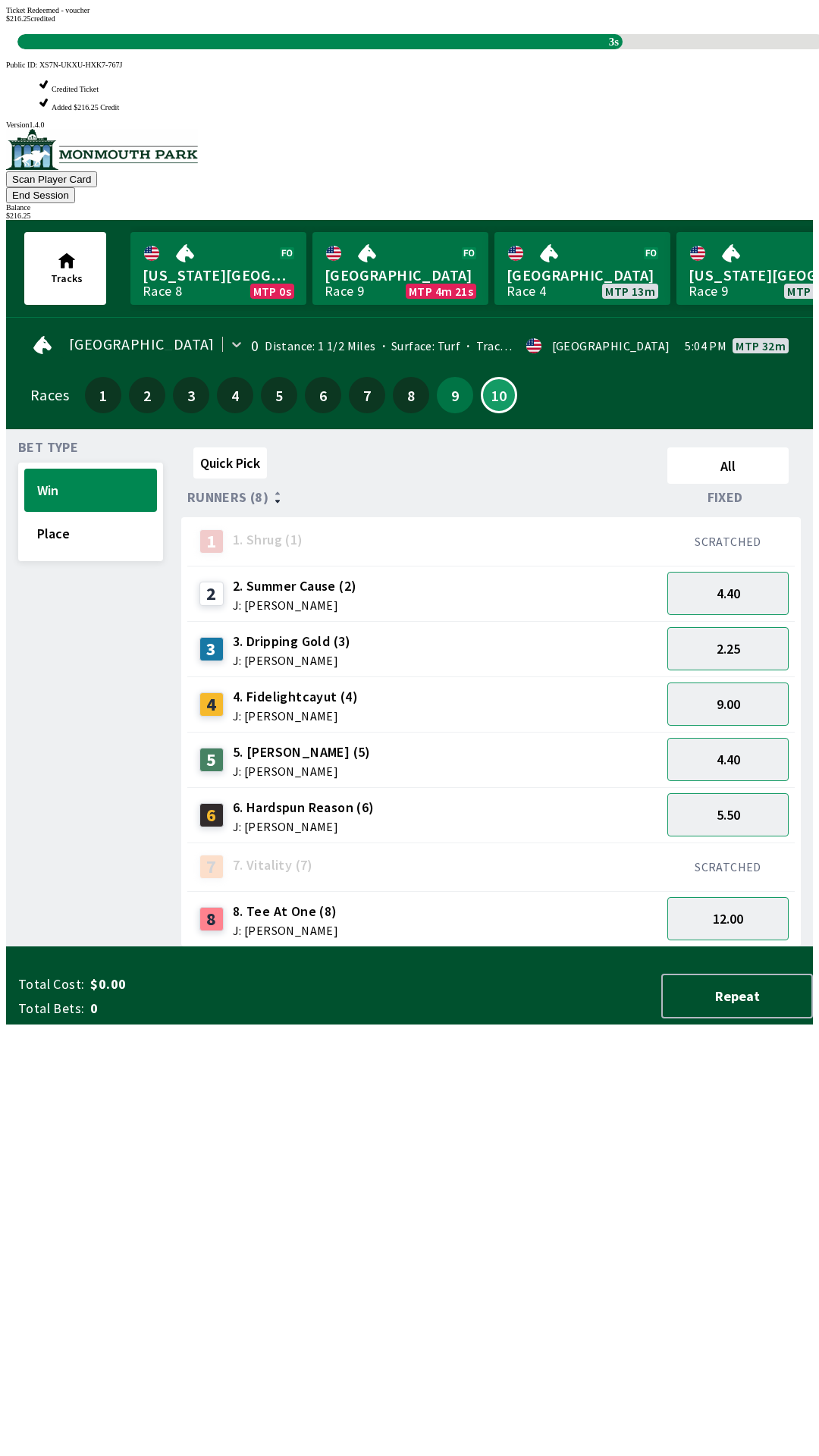
click at [558, 900] on div "8 8. Tee At One (8) J: [PERSON_NAME]" at bounding box center [423, 919] width 461 height 38
click at [489, 947] on div "Quick Pick All Runners (8) Fixed 1 1. Shrug (1) SCRATCHED 2 2. Summer Cause (2)…" at bounding box center [497, 694] width 632 height 506
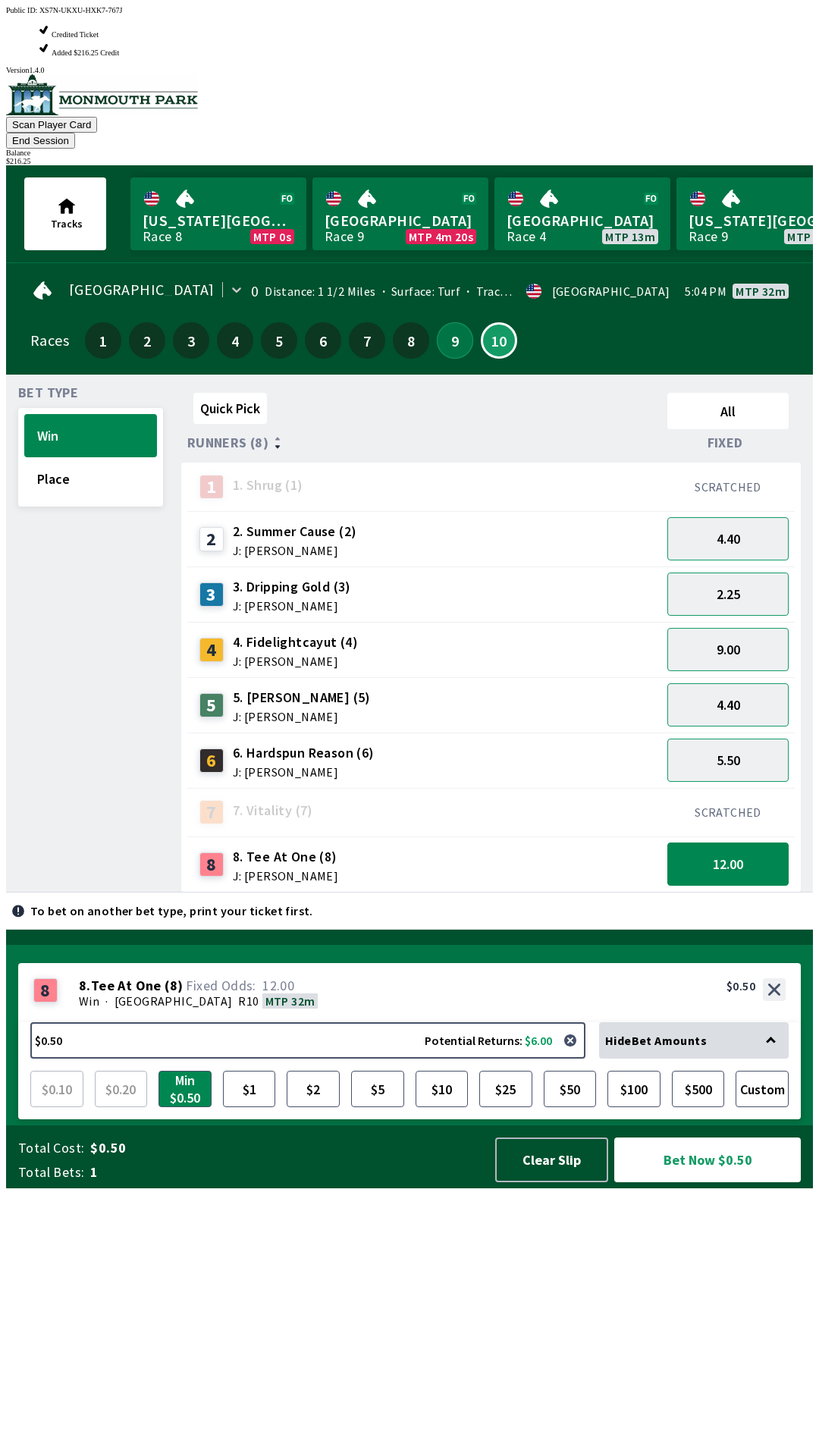
click at [452, 322] on button "9" at bounding box center [455, 340] width 36 height 36
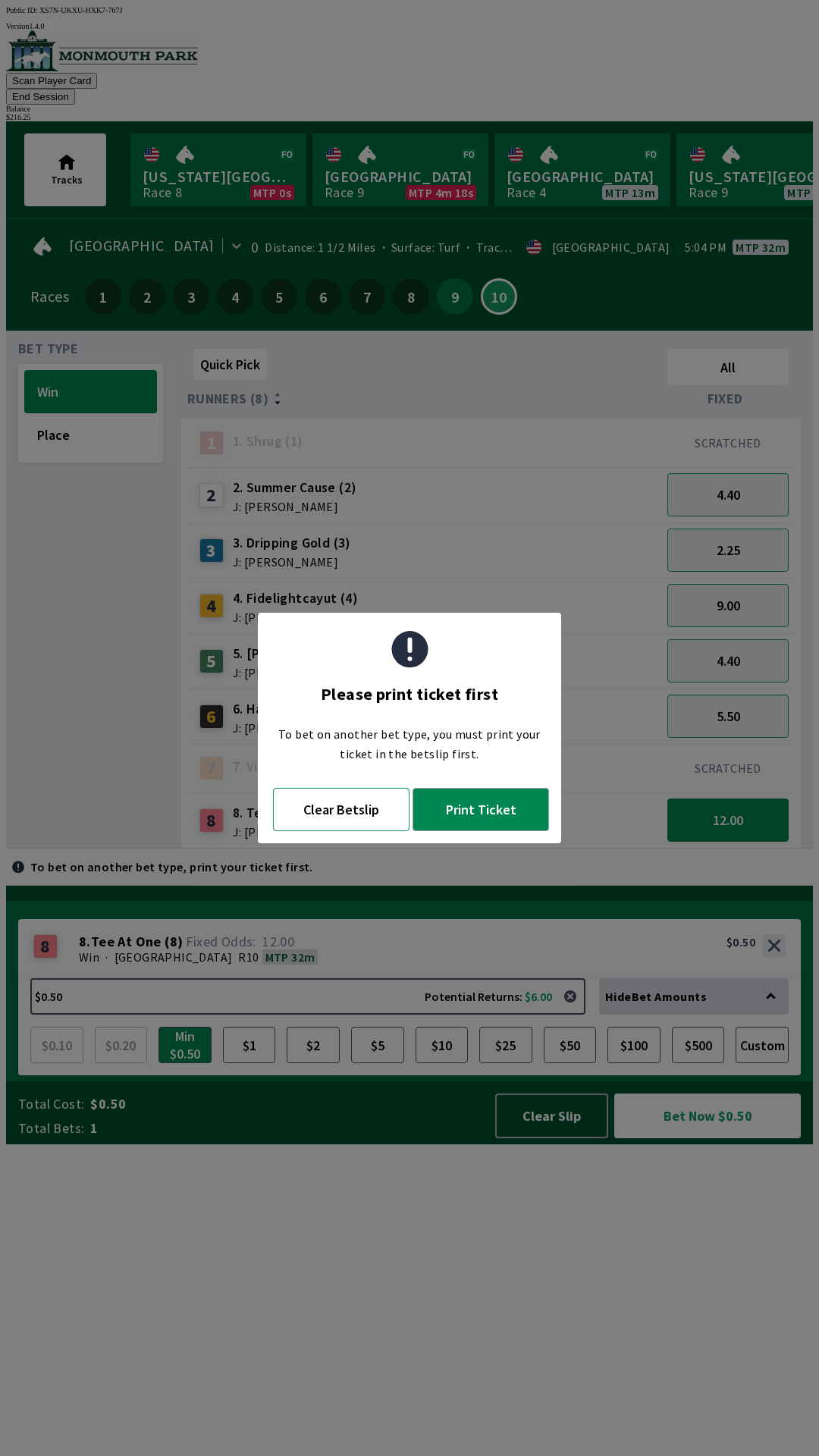
click at [350, 815] on button "Clear Betslip" at bounding box center [341, 809] width 136 height 43
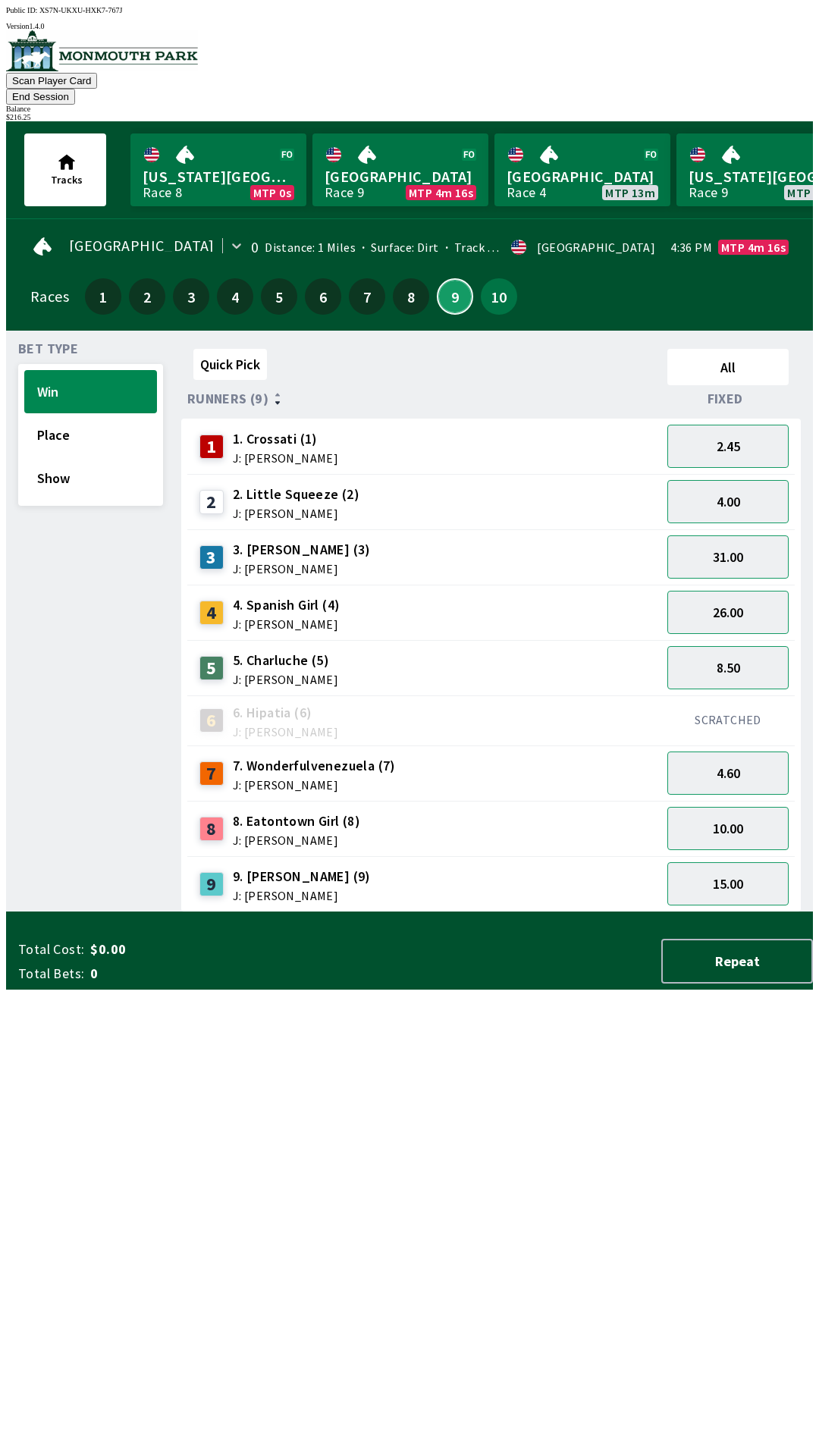
click at [439, 280] on button "9" at bounding box center [455, 296] width 36 height 36
click at [95, 466] on button "Show" at bounding box center [90, 478] width 132 height 43
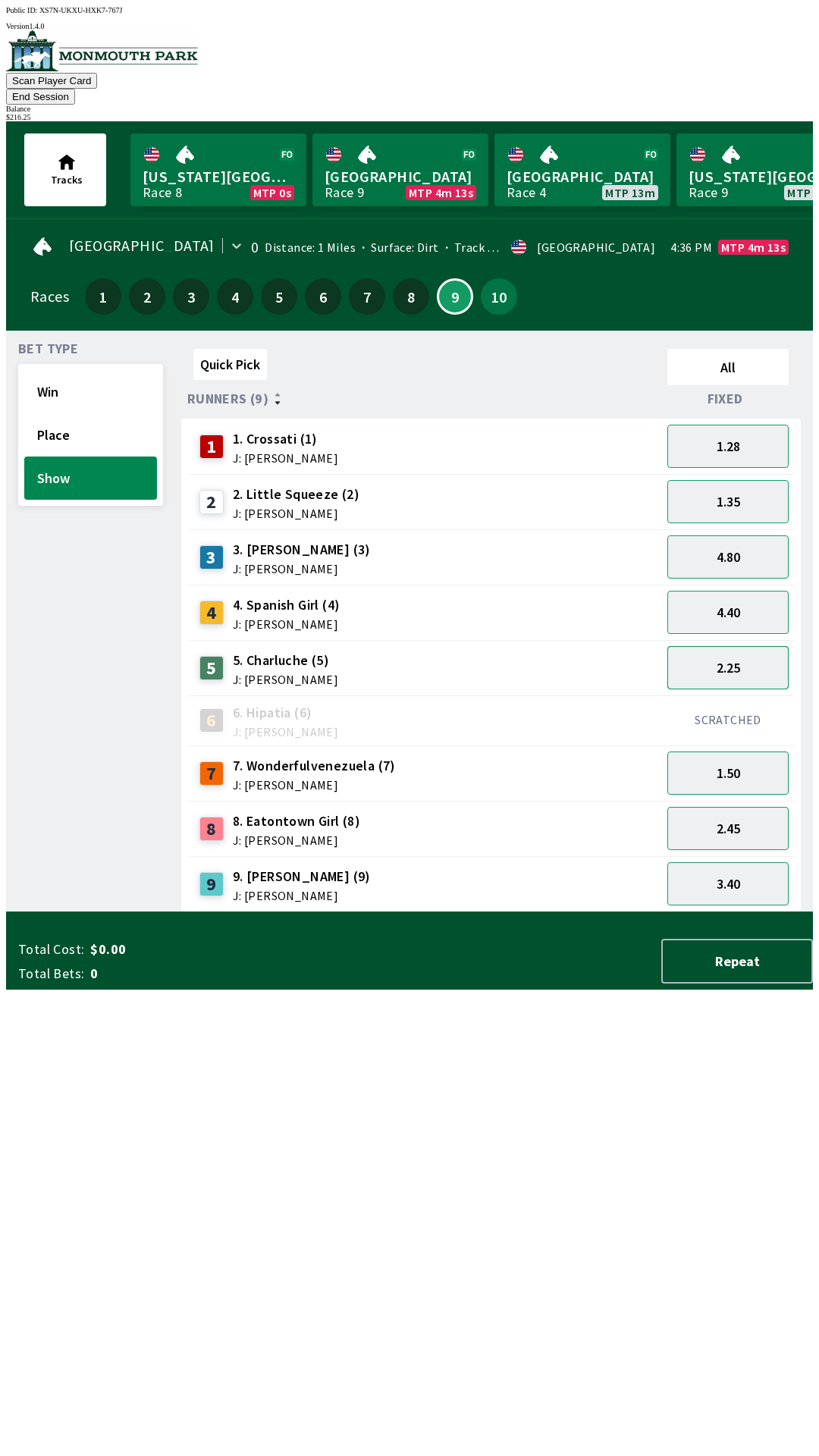
click at [743, 655] on button "2.25" at bounding box center [728, 667] width 121 height 43
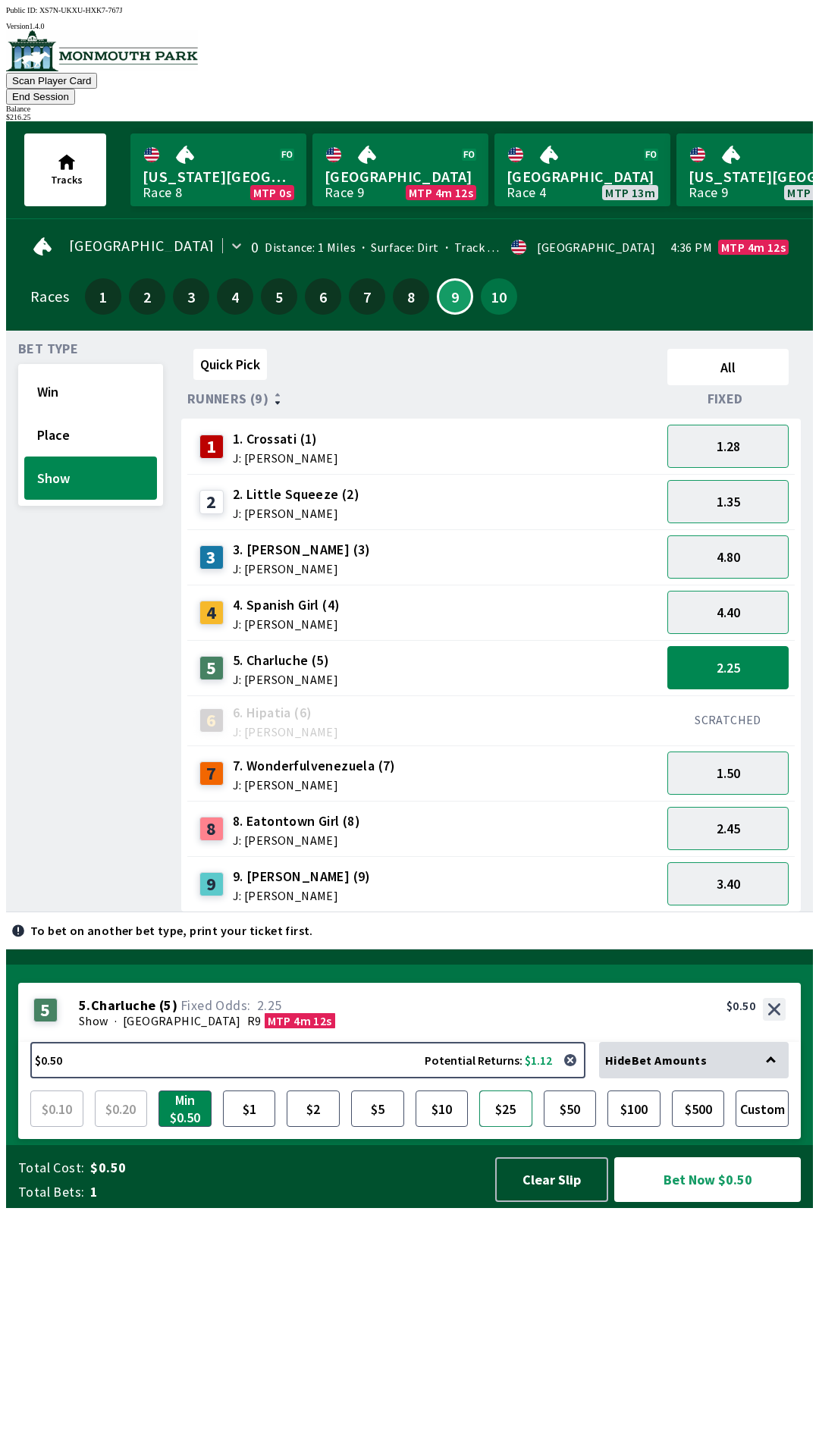
click at [512, 1127] on button "$25" at bounding box center [506, 1108] width 53 height 36
click at [701, 1202] on button "Bet Now $25.00" at bounding box center [707, 1180] width 186 height 45
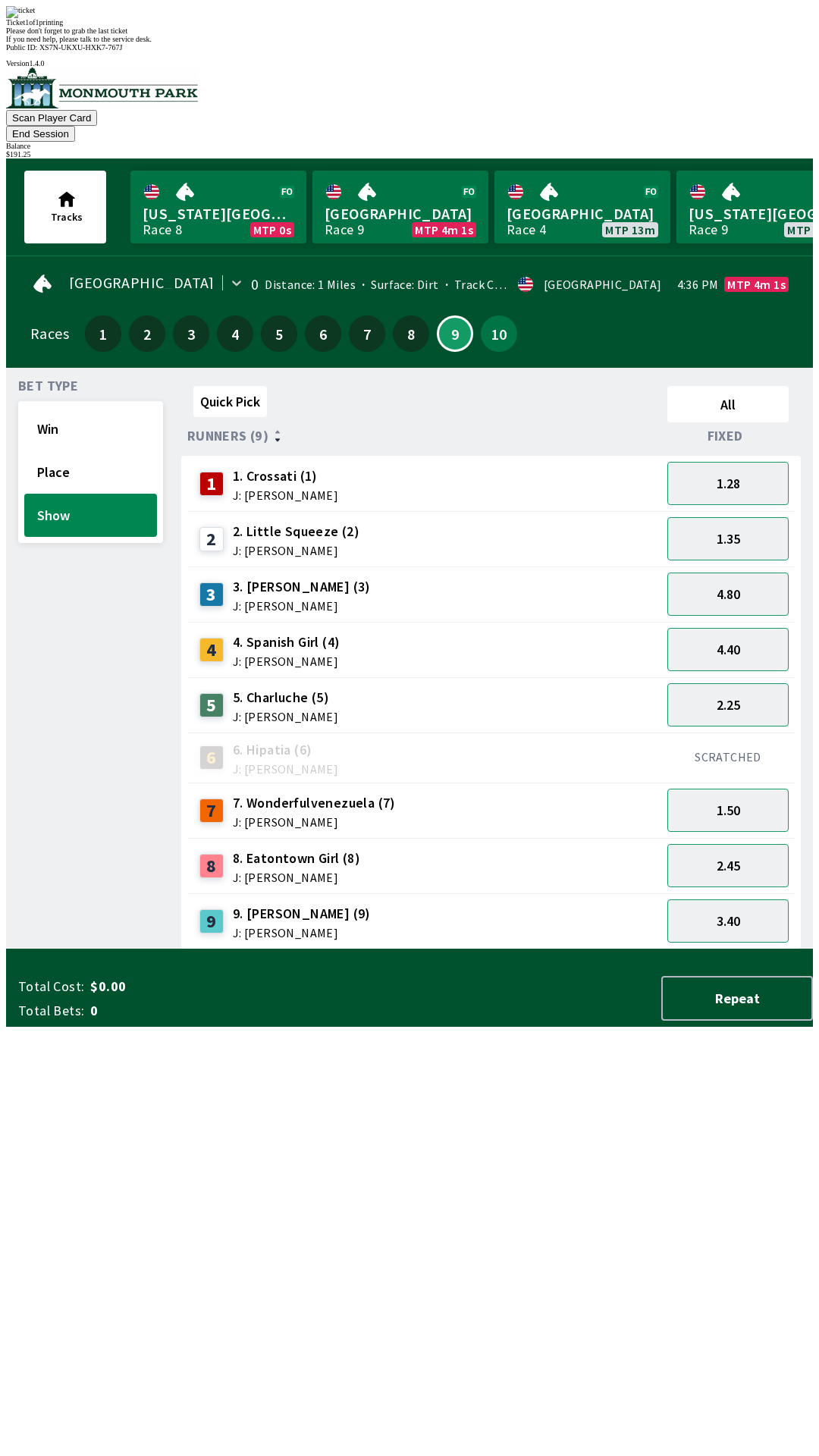
click at [622, 88] on div "Scan Player Card End Session Balance $ 191.25" at bounding box center [409, 113] width 806 height 91
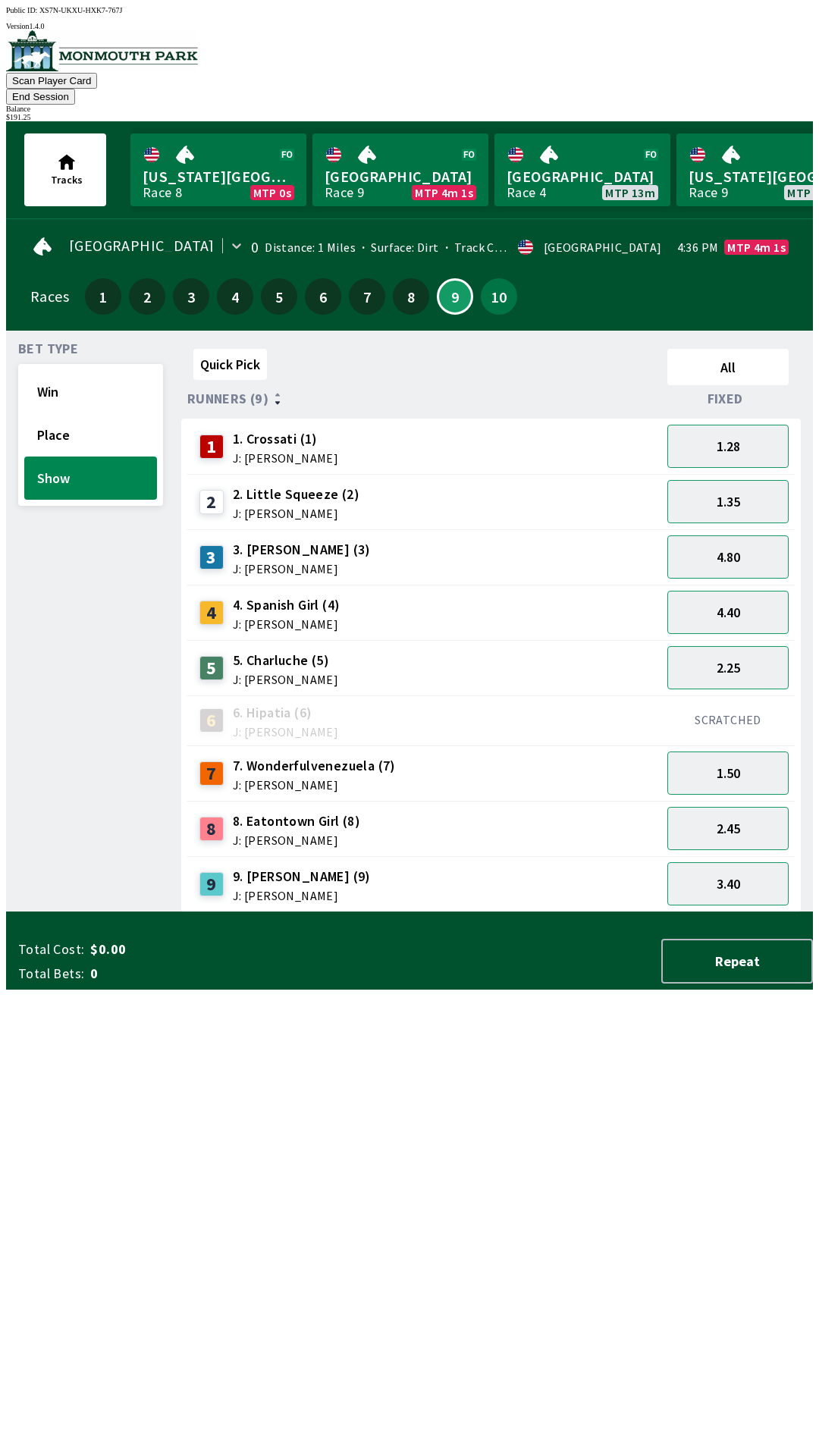
click at [75, 89] on button "End Session" at bounding box center [40, 97] width 69 height 16
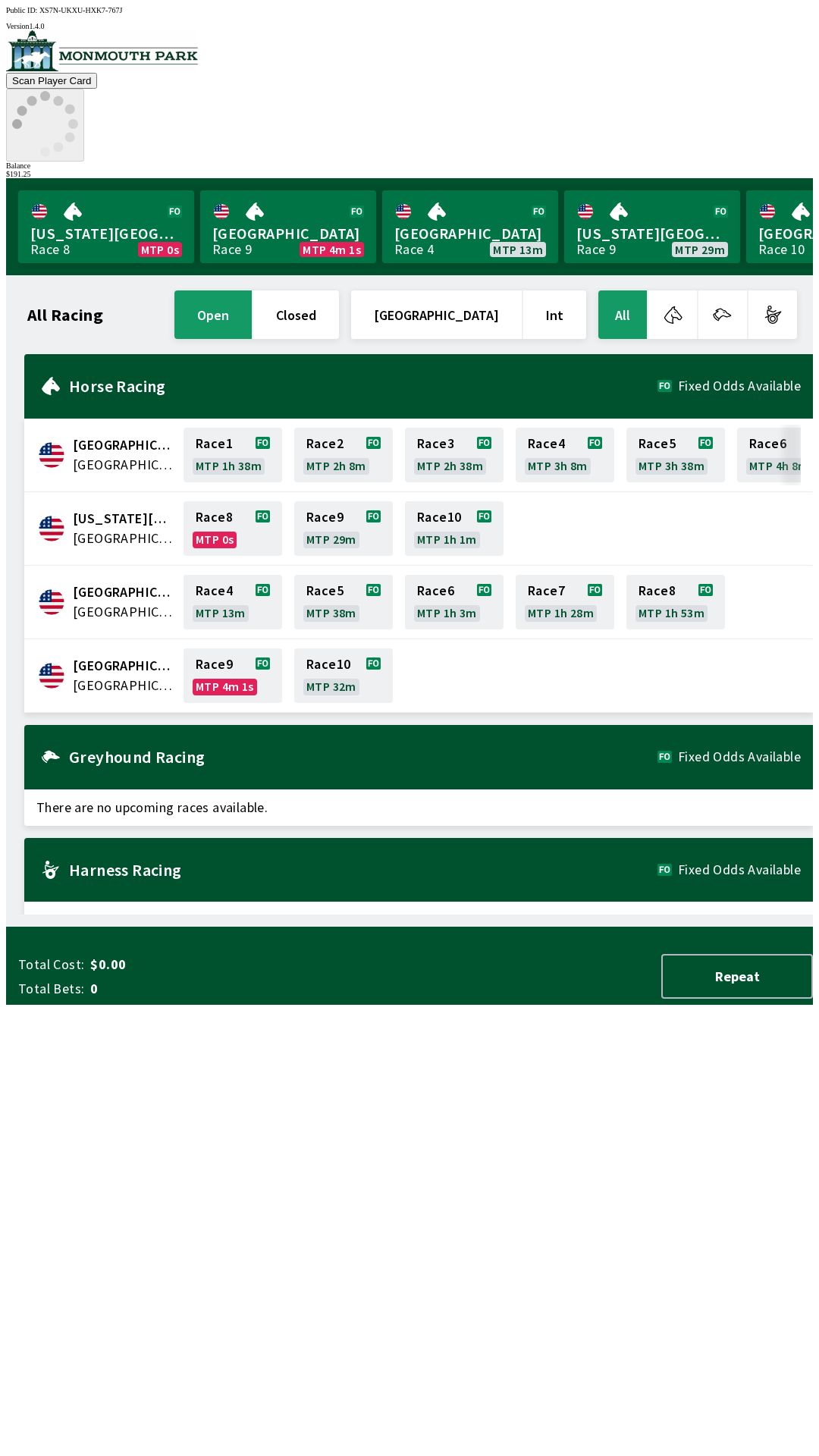
click at [78, 91] on icon at bounding box center [44, 123] width 66 height 66
